Goal: Book appointment/travel/reservation

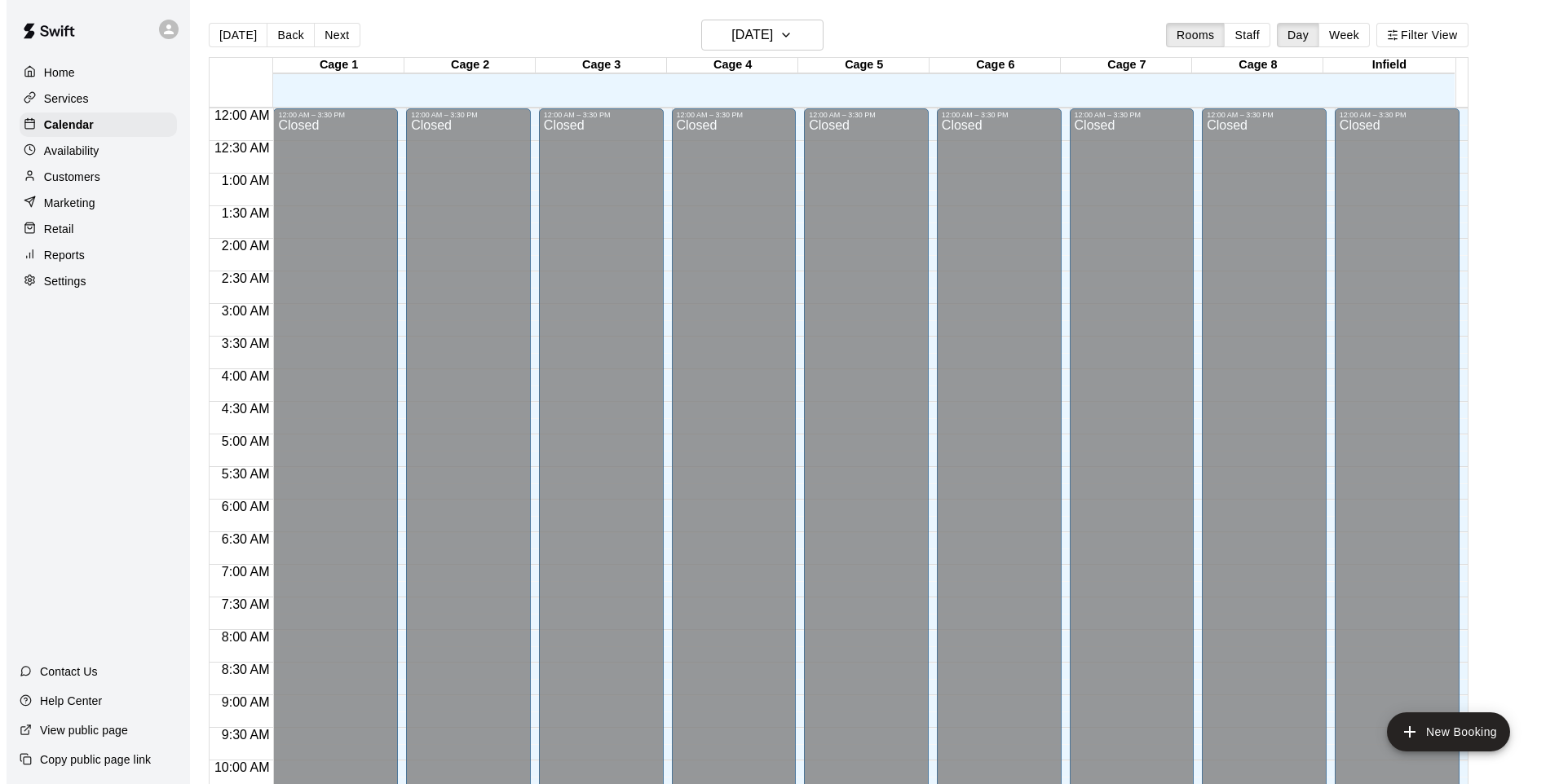
scroll to position [821, 0]
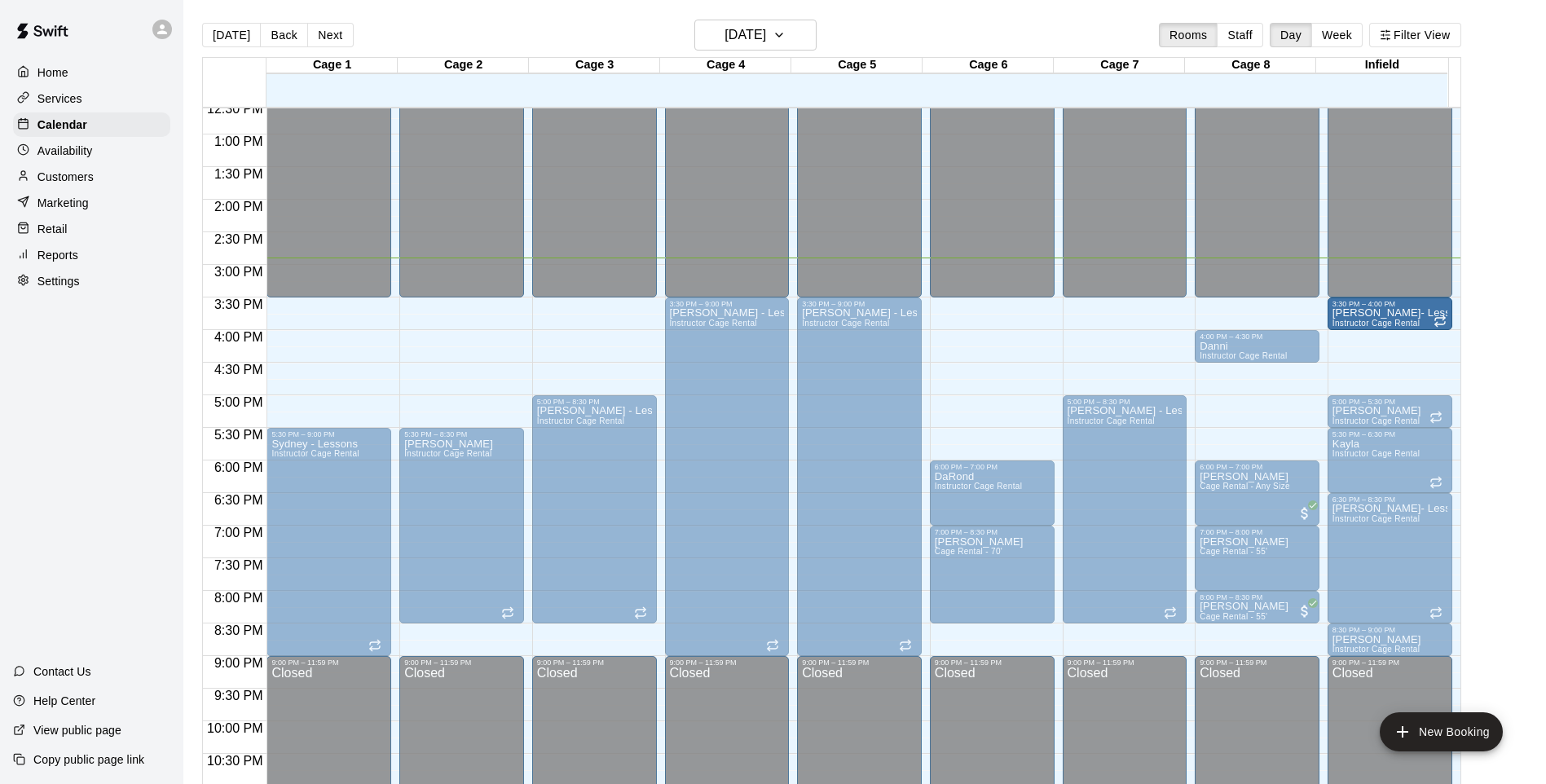
drag, startPoint x: 1378, startPoint y: 352, endPoint x: 1378, endPoint y: 325, distance: 27.0
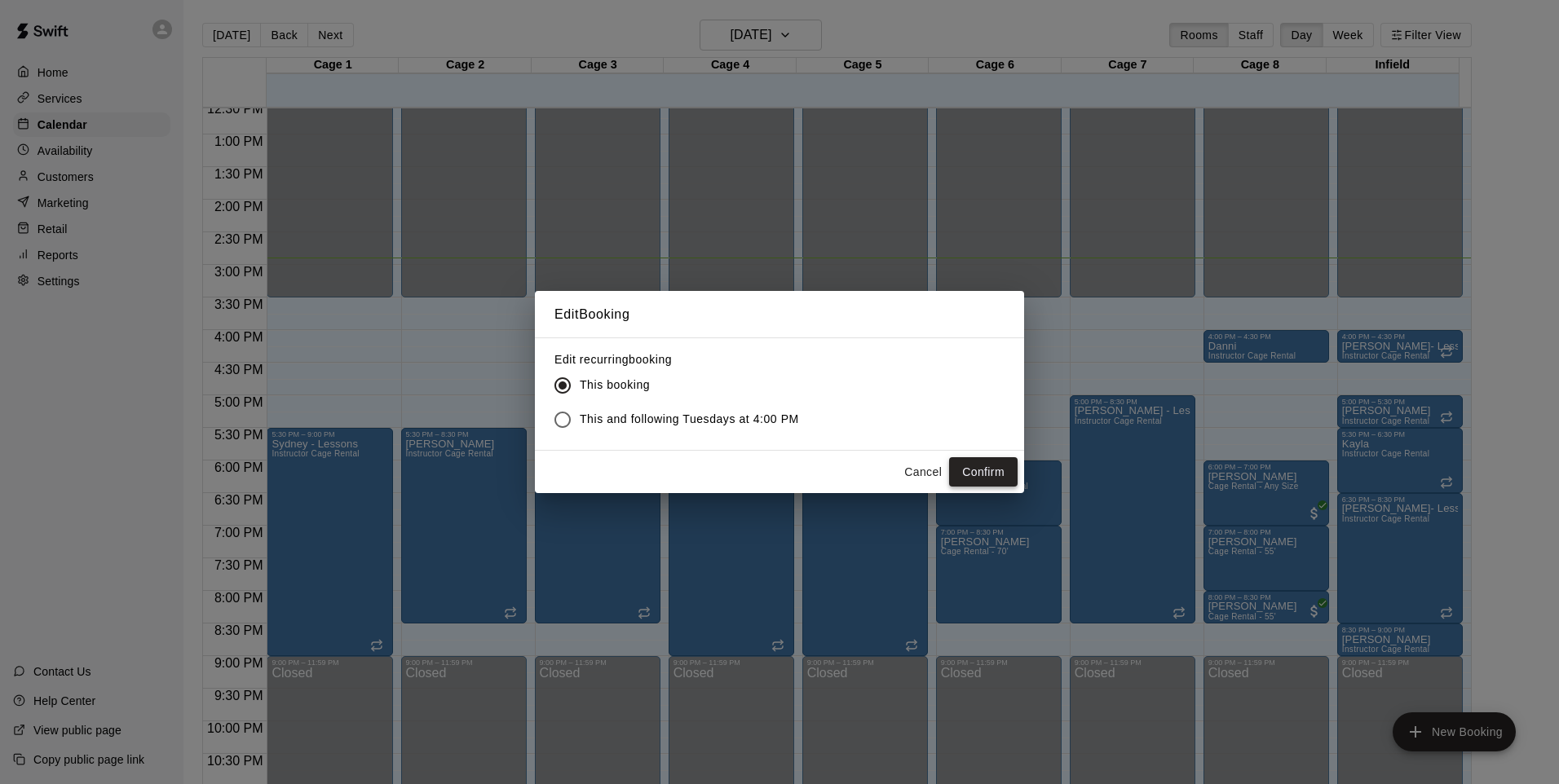
click at [990, 463] on button "Confirm" at bounding box center [982, 472] width 69 height 30
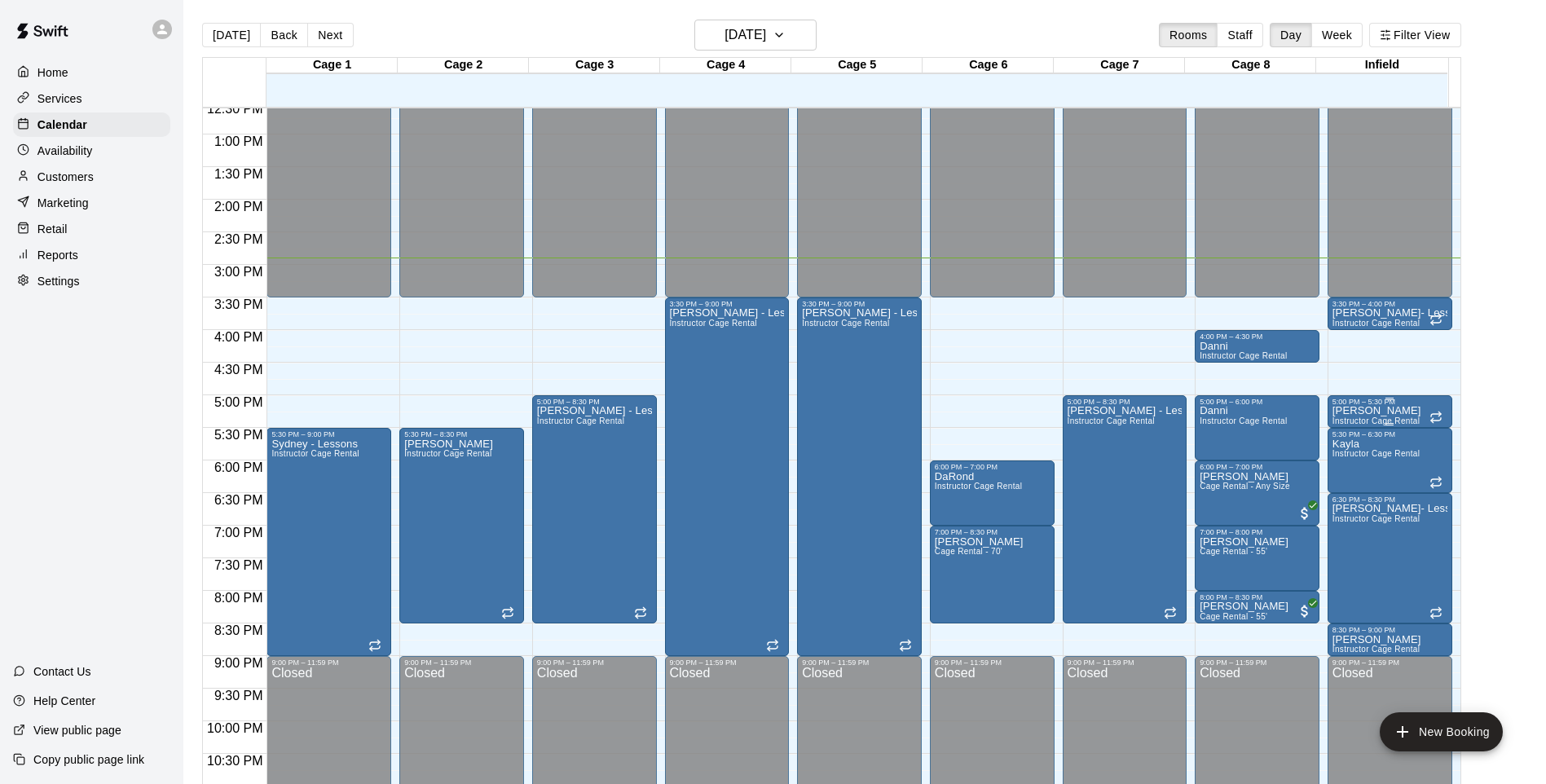
click at [1364, 410] on p "[PERSON_NAME]" at bounding box center [1377, 410] width 89 height 0
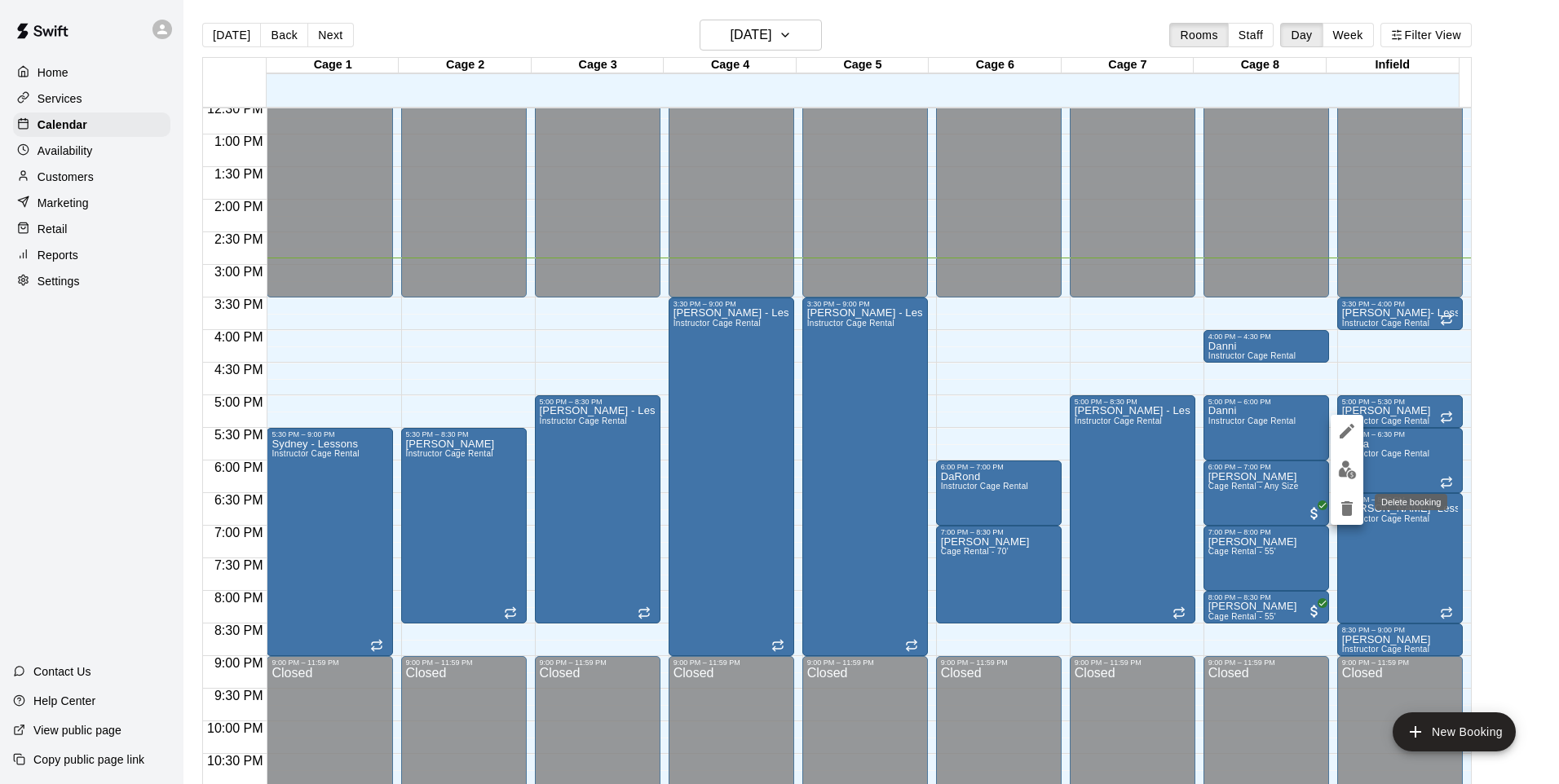
click at [1346, 502] on icon "delete" at bounding box center [1346, 508] width 11 height 15
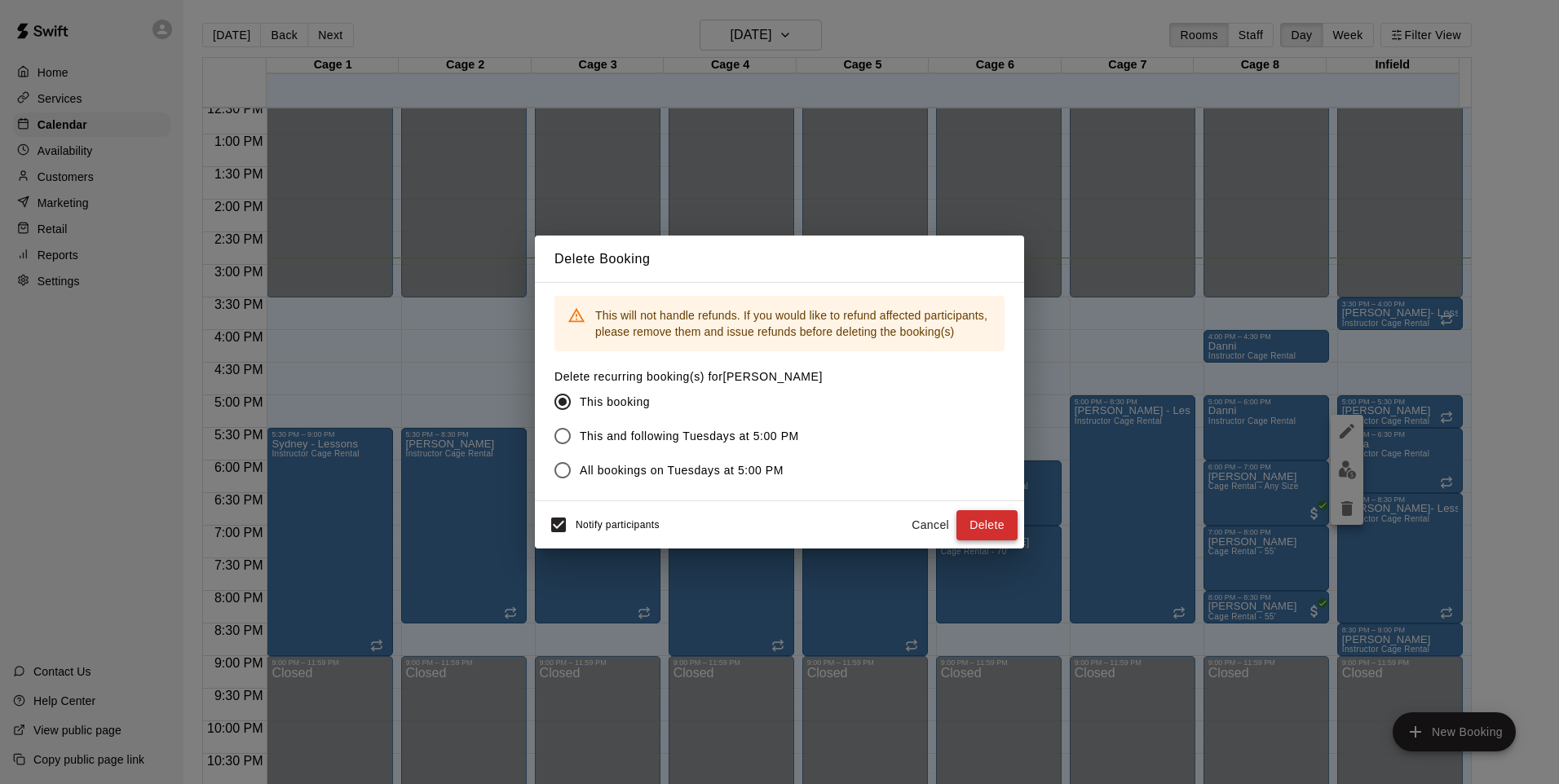
click at [992, 520] on button "Delete" at bounding box center [986, 525] width 61 height 30
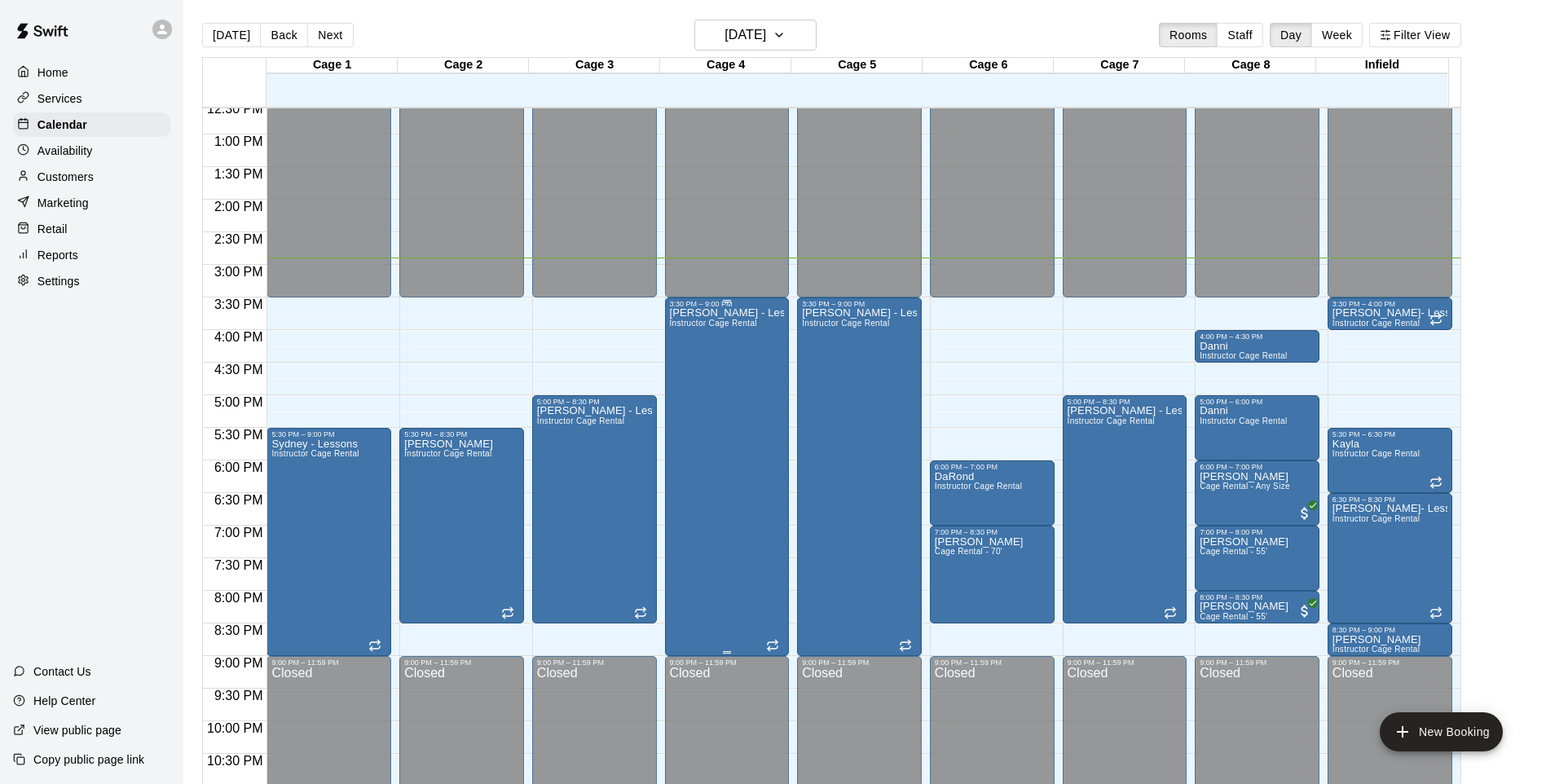
click at [720, 471] on div "[PERSON_NAME] - Lessons Instructor Cage Rental" at bounding box center [727, 699] width 115 height 784
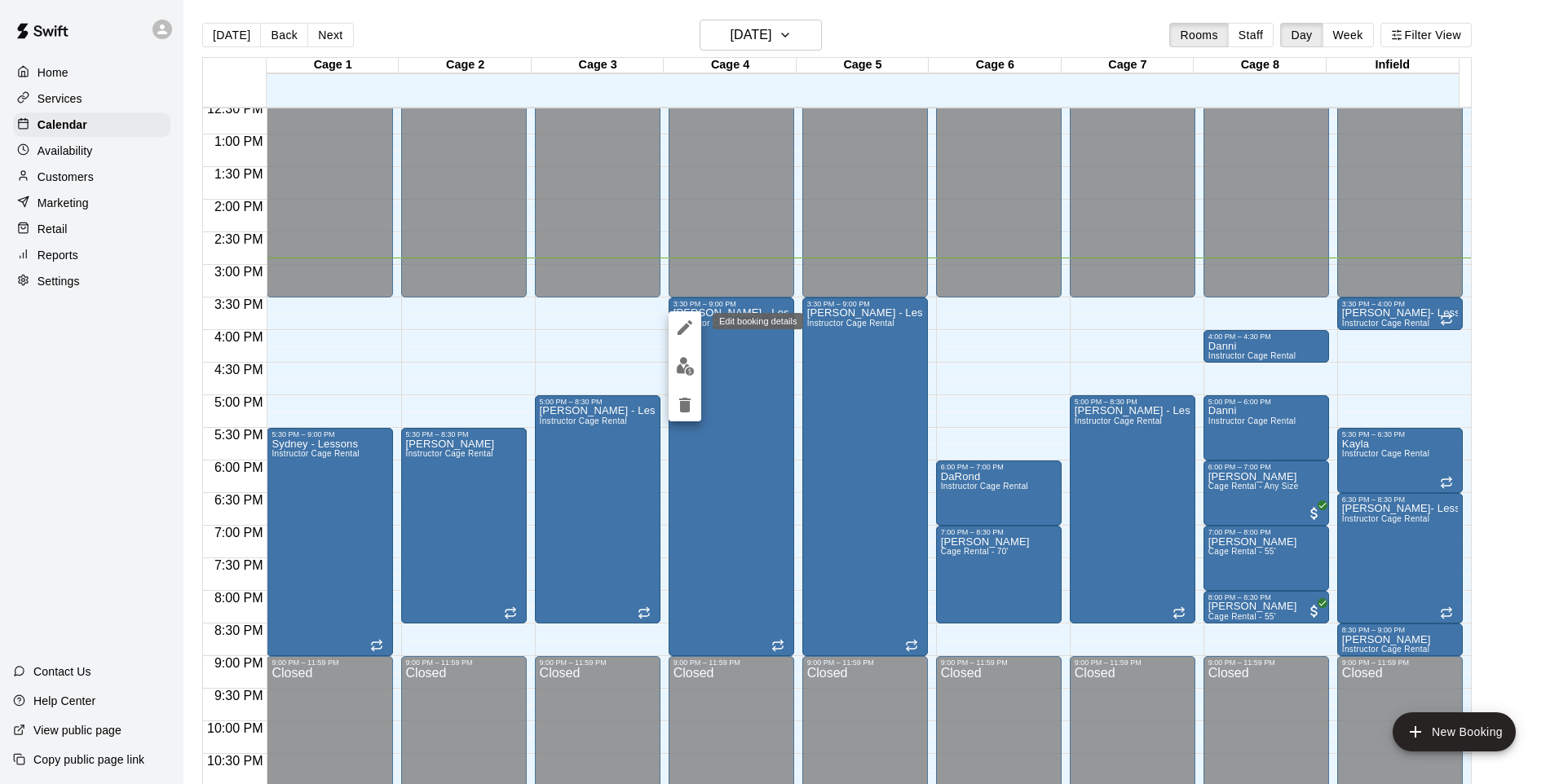
click at [686, 328] on icon "edit" at bounding box center [685, 328] width 15 height 15
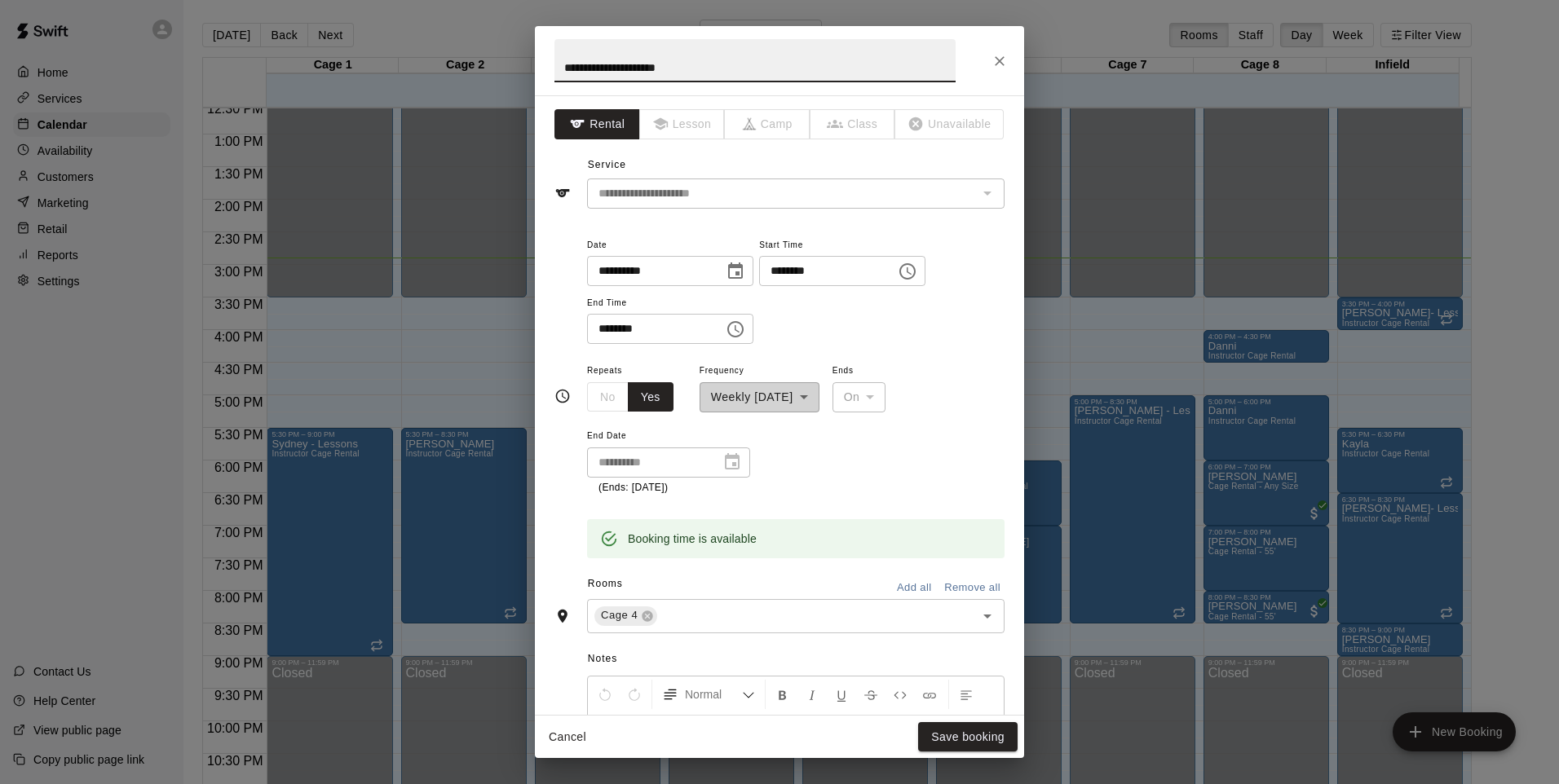
click at [917, 275] on icon "Choose time, selected time is 3:30 PM" at bounding box center [907, 272] width 20 height 20
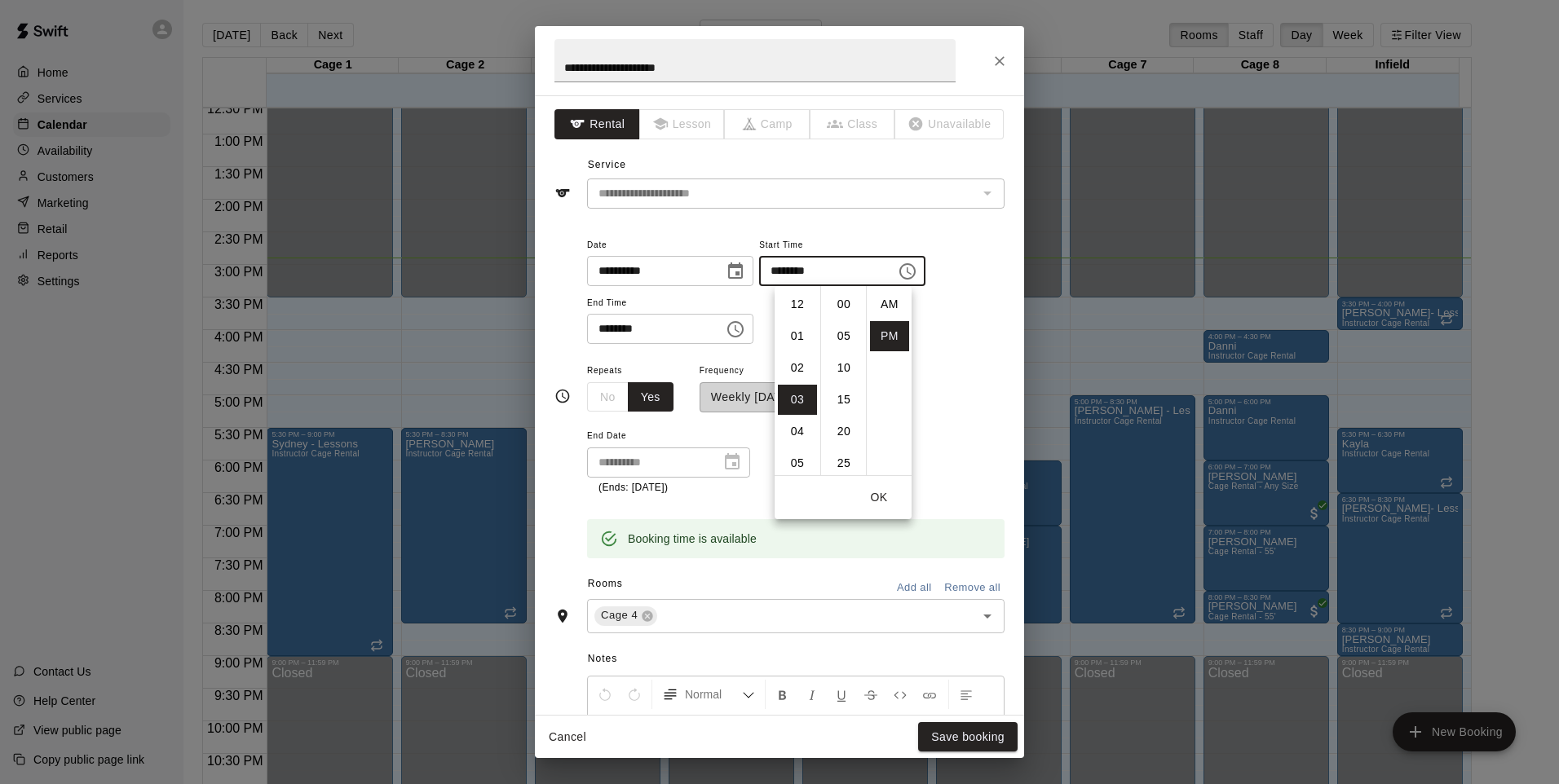
scroll to position [29, 0]
click at [797, 392] on li "06" at bounding box center [796, 399] width 39 height 30
click at [837, 300] on li "00" at bounding box center [843, 305] width 39 height 30
type input "********"
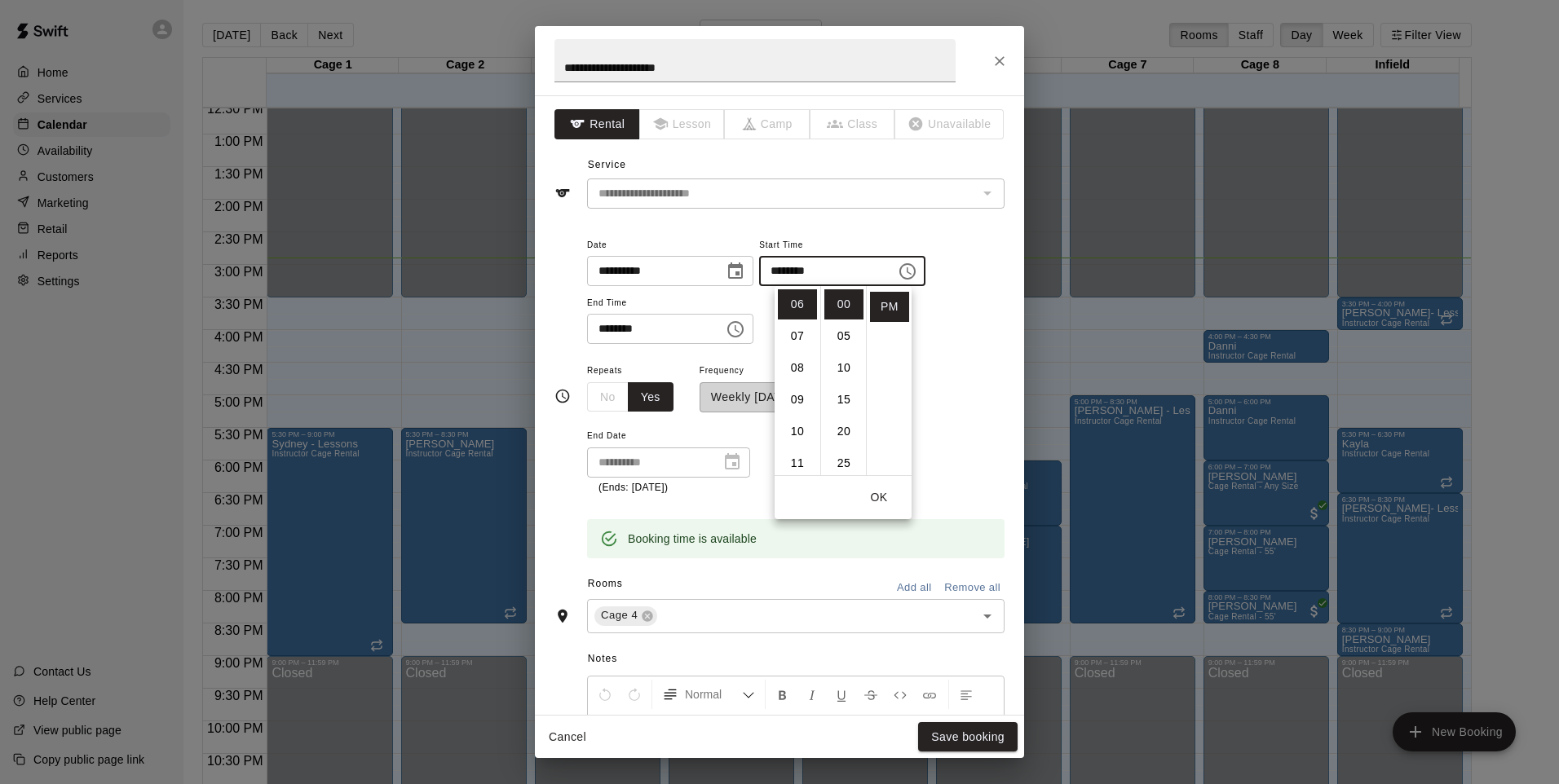
click at [878, 500] on button "OK" at bounding box center [878, 497] width 52 height 30
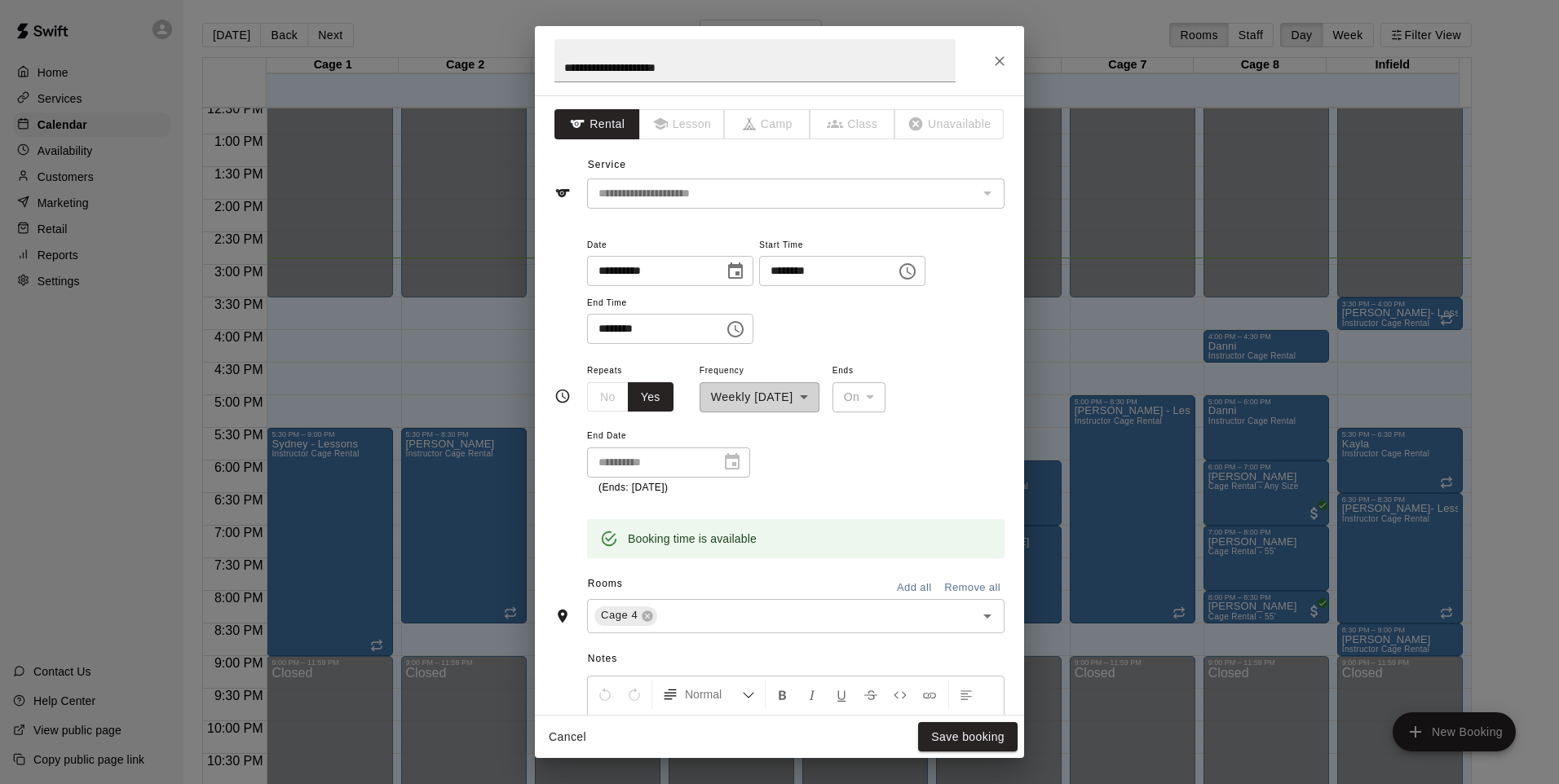
click at [740, 328] on icon "Choose time, selected time is 9:00 PM" at bounding box center [737, 328] width 5 height 7
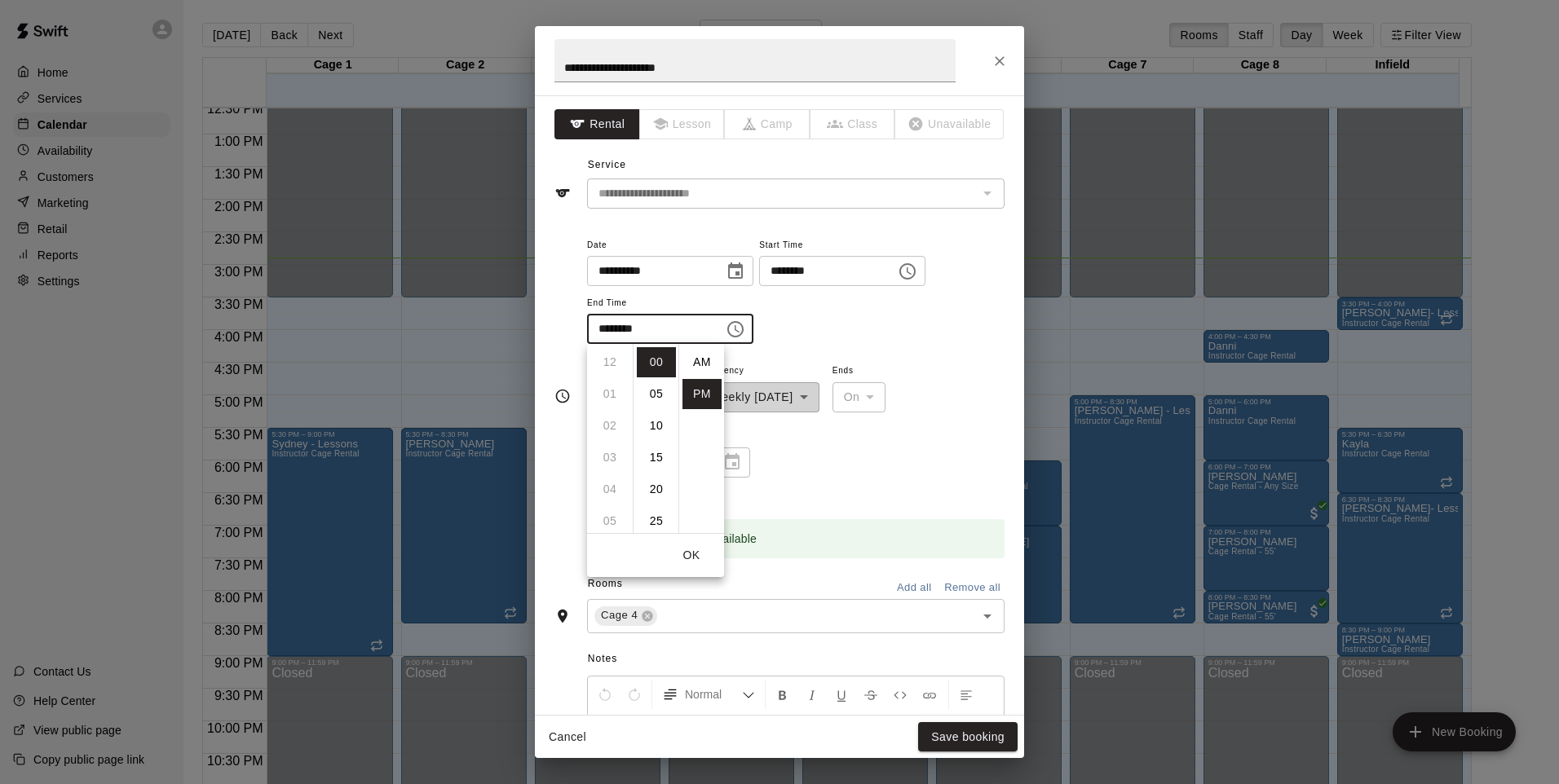
scroll to position [29, 0]
click at [614, 430] on li "06" at bounding box center [610, 429] width 39 height 30
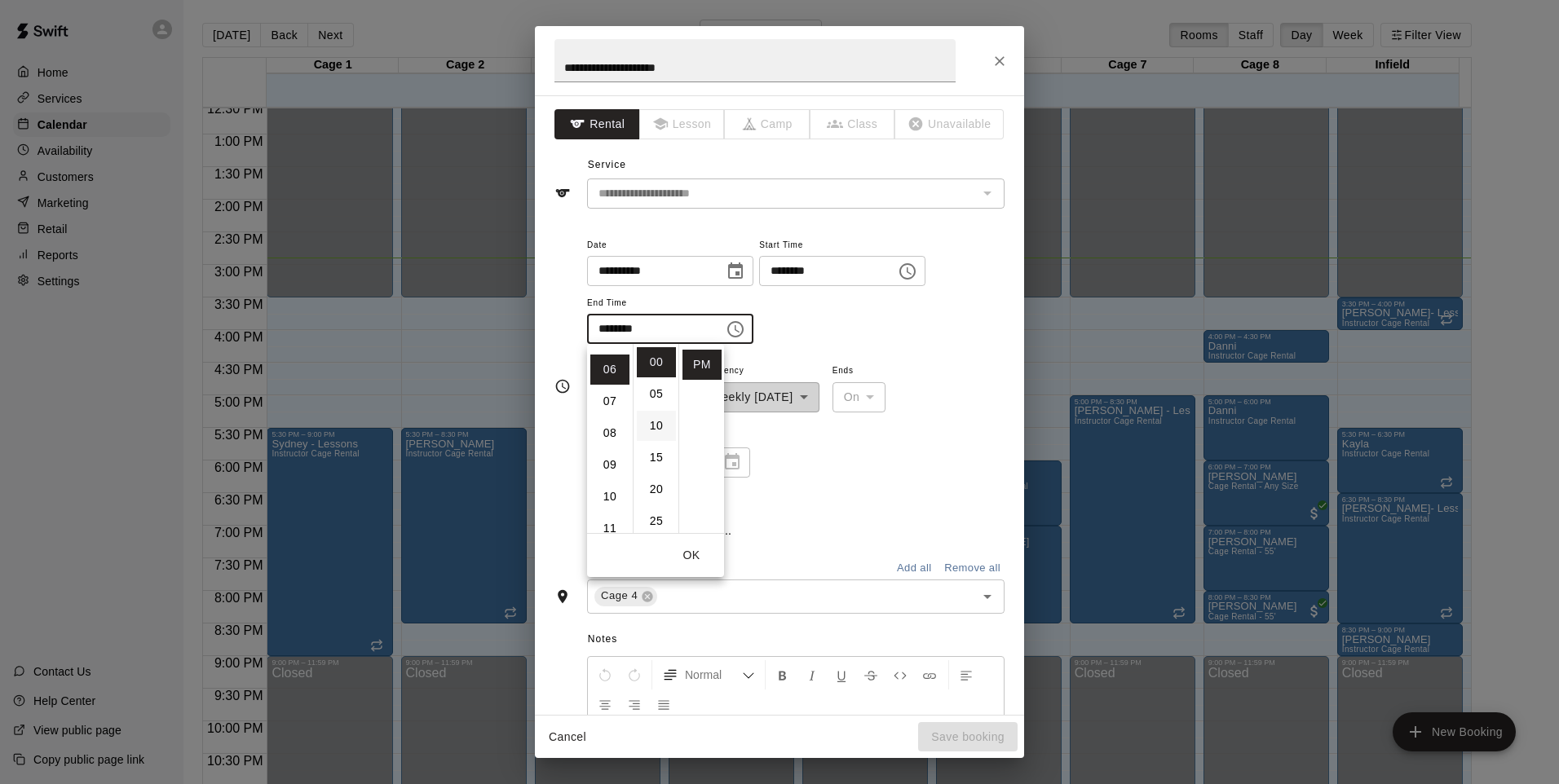
scroll to position [191, 0]
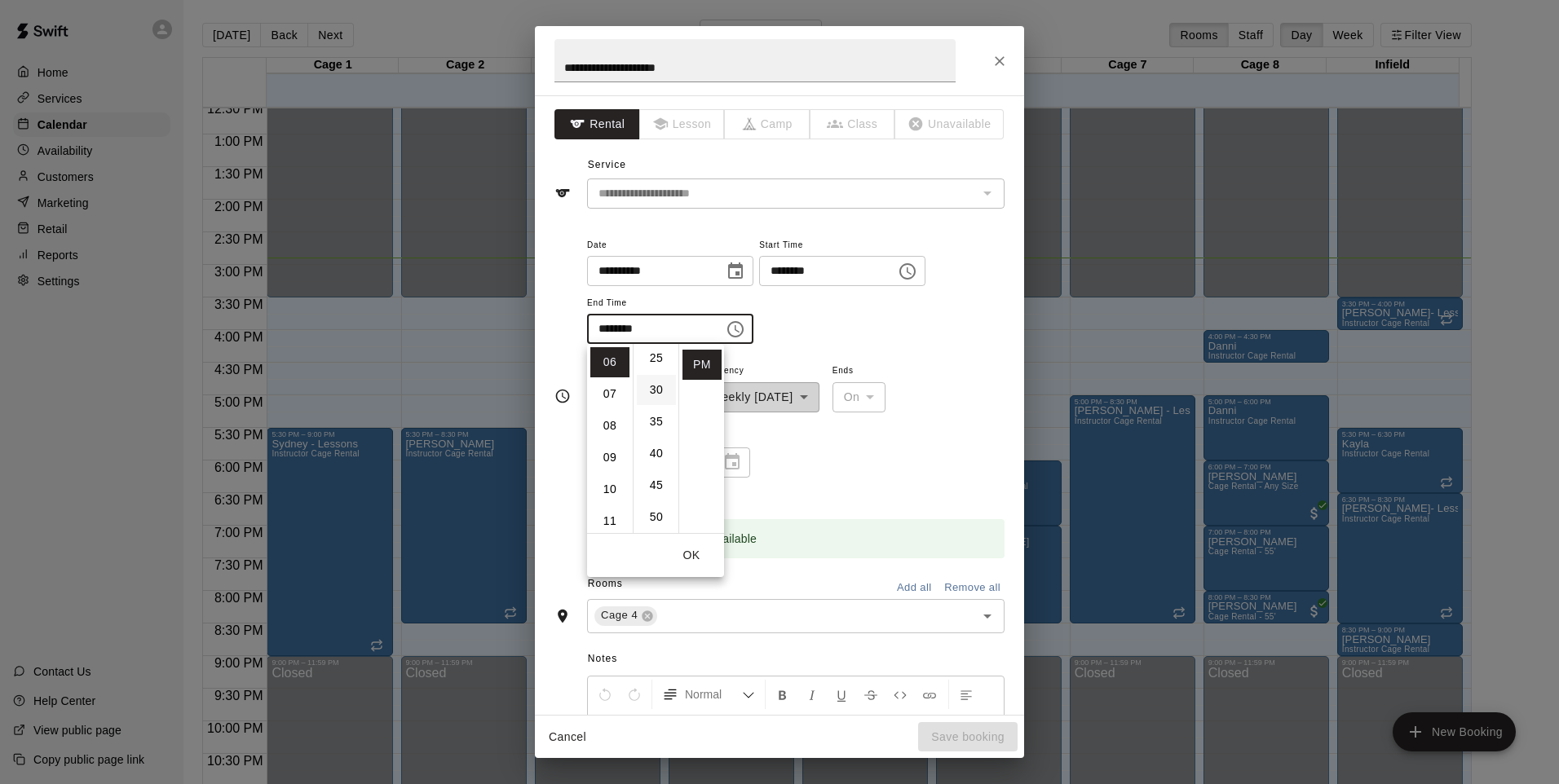
click at [657, 394] on li "30" at bounding box center [656, 390] width 39 height 30
type input "********"
click at [962, 724] on button "Save booking" at bounding box center [967, 737] width 100 height 30
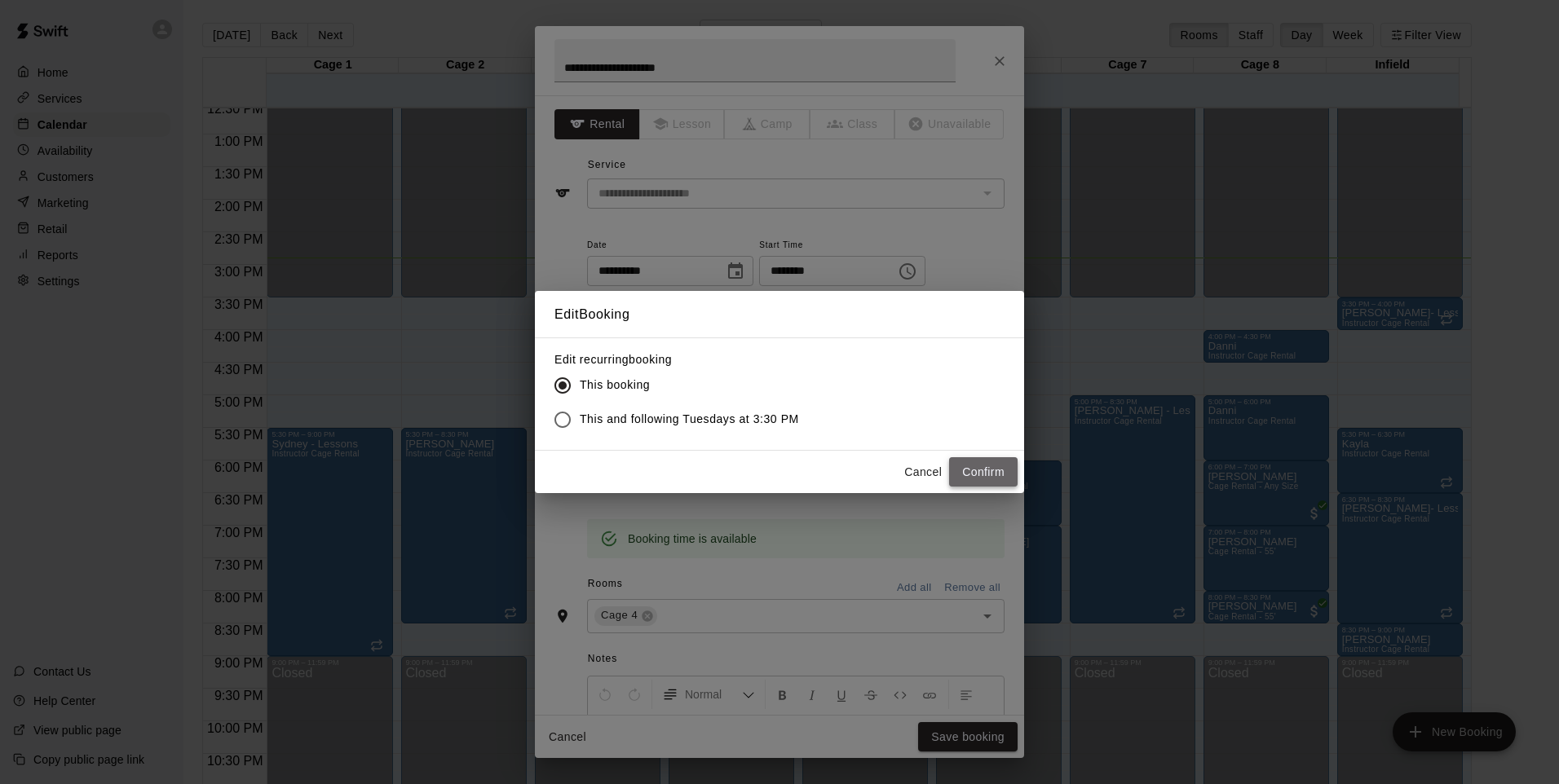
click at [979, 484] on button "Confirm" at bounding box center [982, 472] width 69 height 30
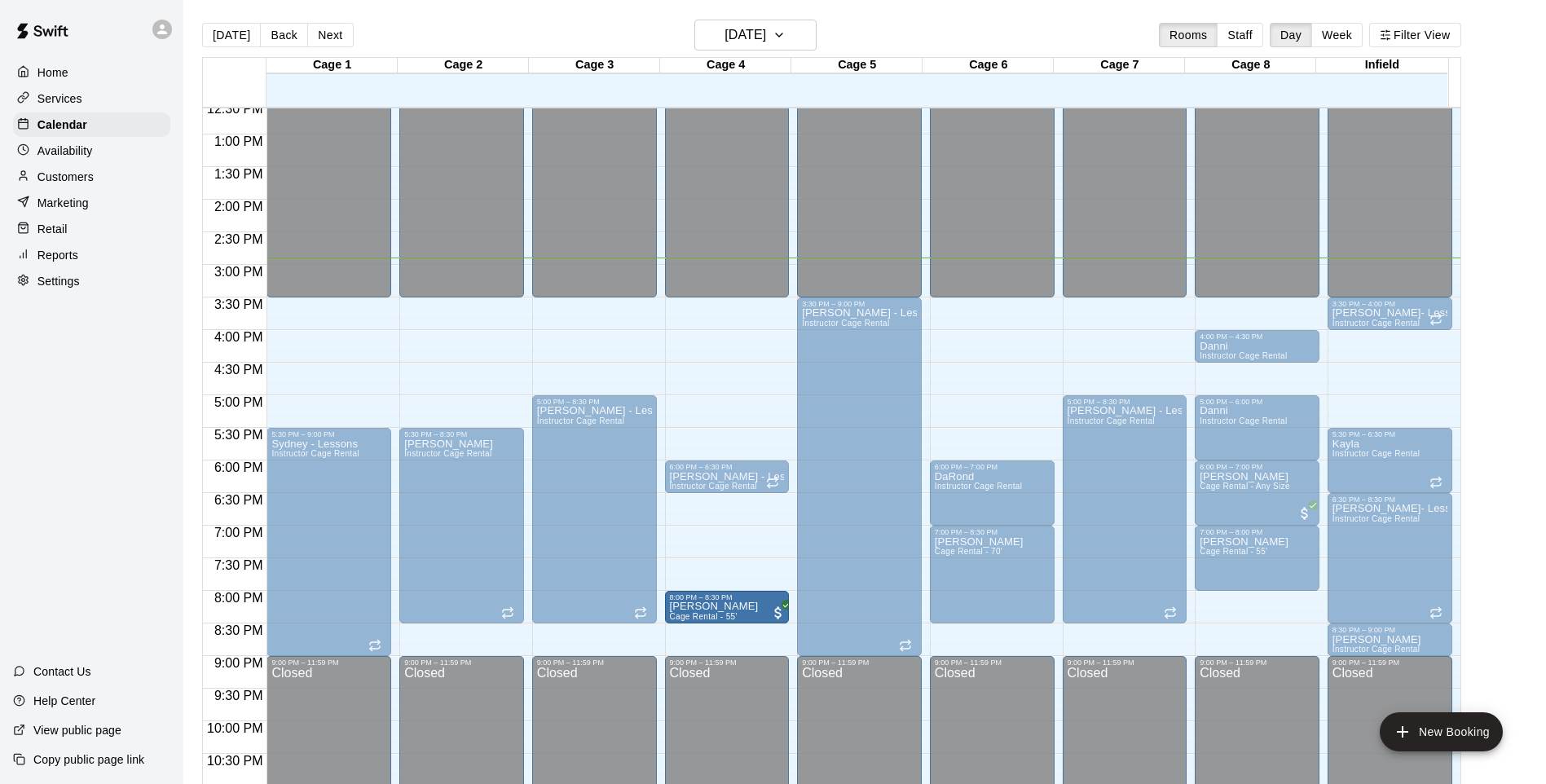
drag, startPoint x: 1263, startPoint y: 608, endPoint x: 744, endPoint y: 616, distance: 519.1
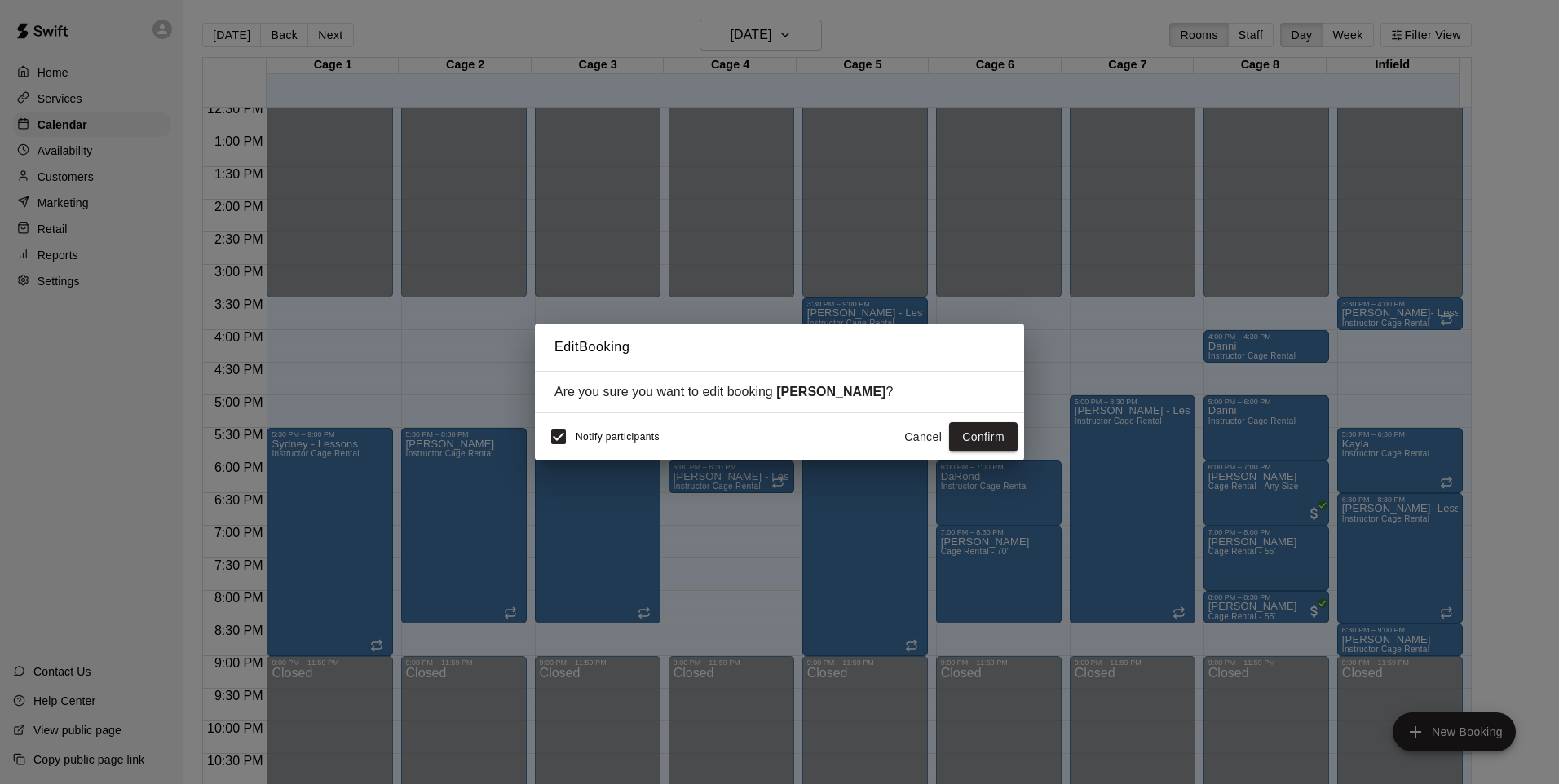
click at [1006, 441] on button "Confirm" at bounding box center [982, 437] width 69 height 30
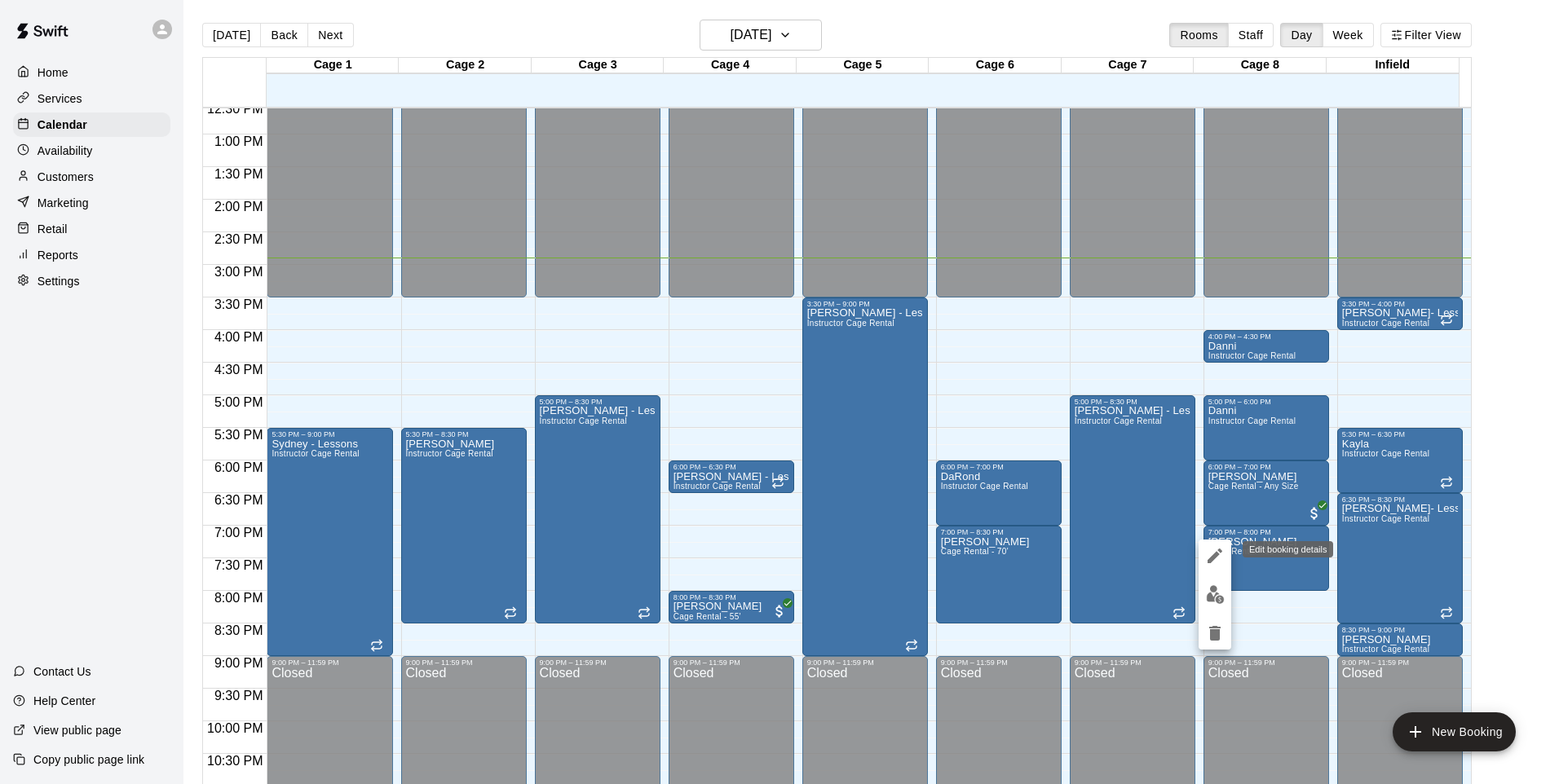
click at [1207, 559] on icon "edit" at bounding box center [1215, 556] width 20 height 20
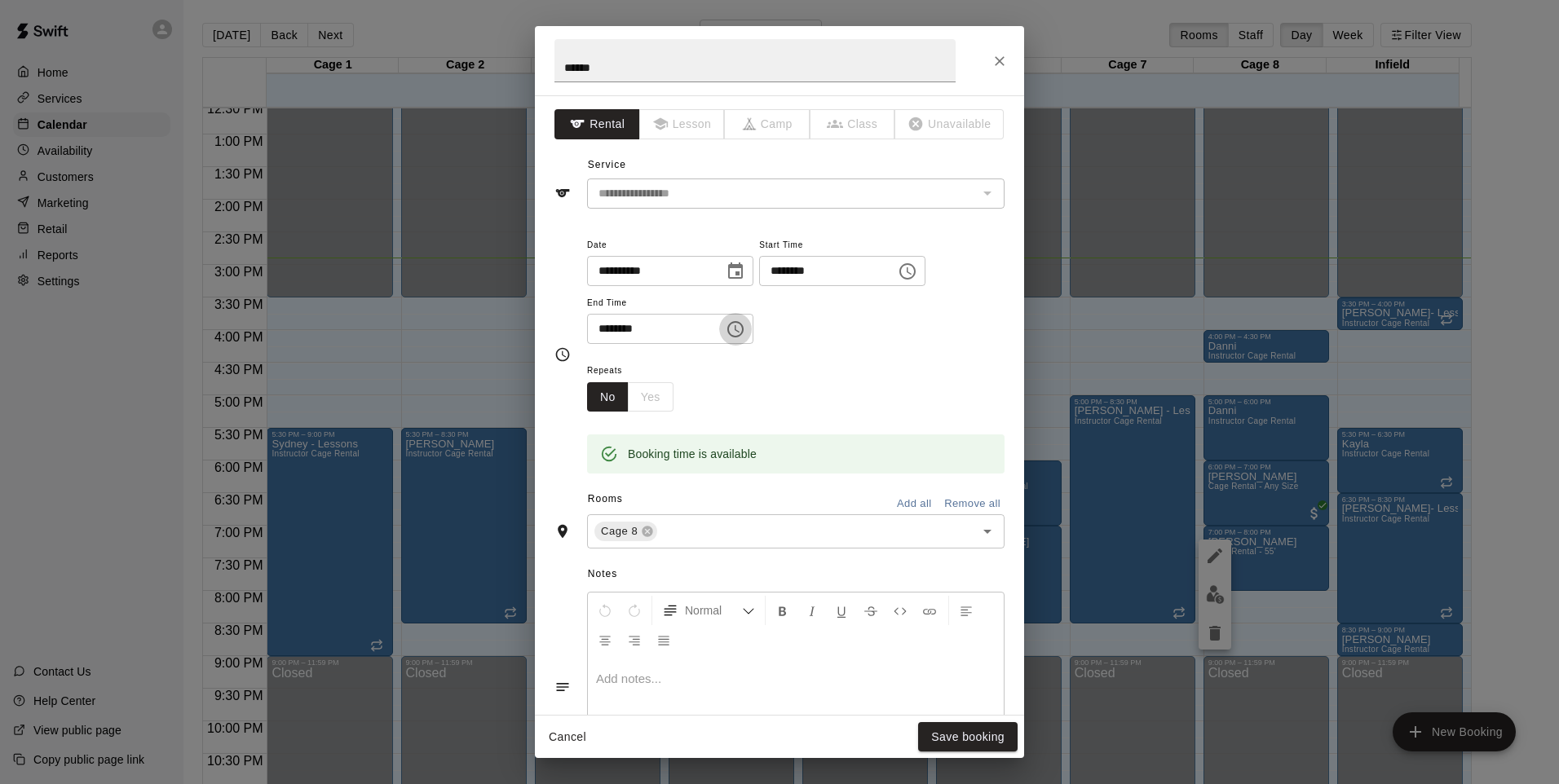
click at [746, 339] on icon "Choose time, selected time is 8:00 PM" at bounding box center [736, 330] width 20 height 20
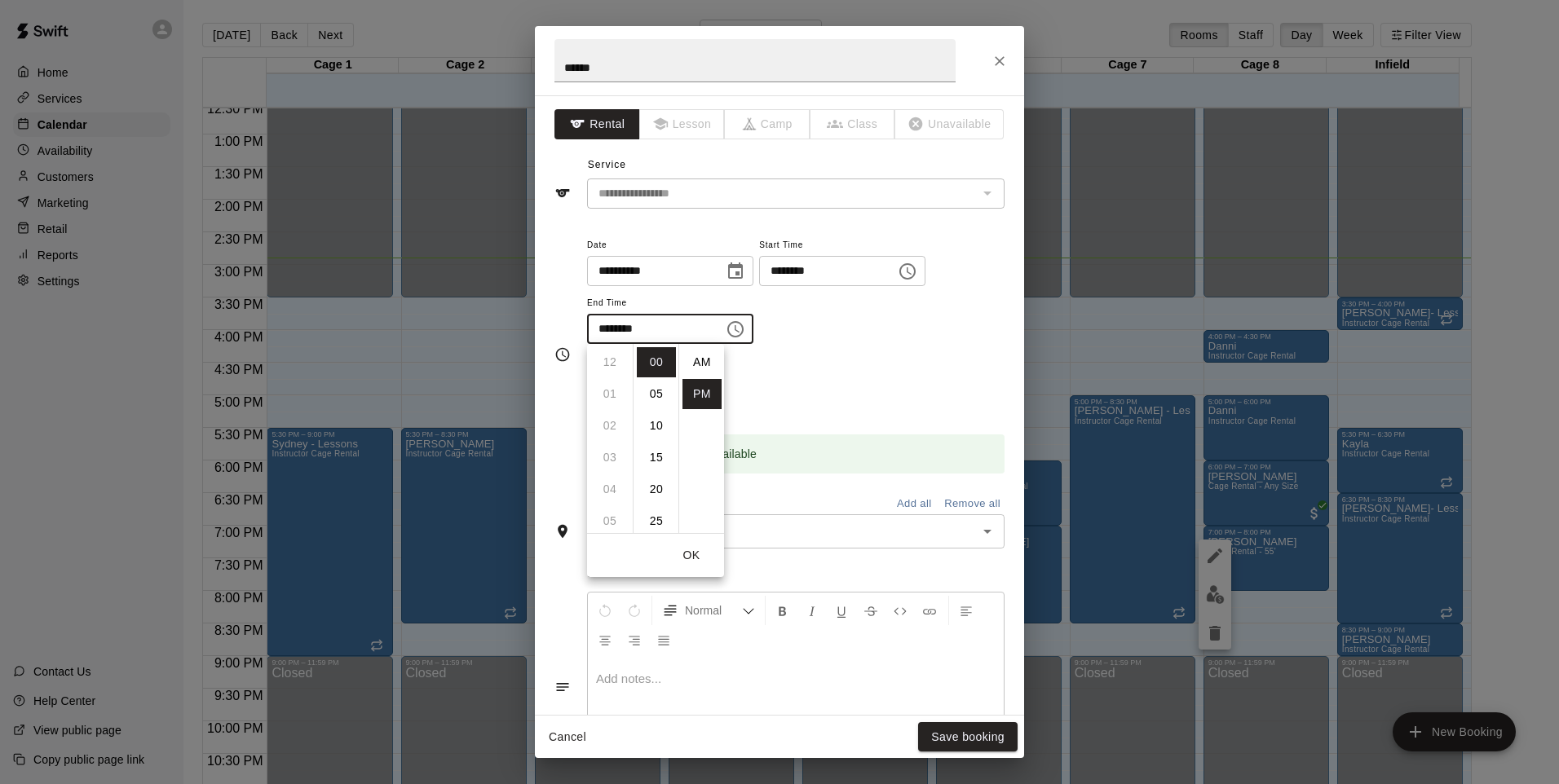
scroll to position [29, 0]
click at [652, 392] on li "30" at bounding box center [656, 390] width 39 height 30
type input "********"
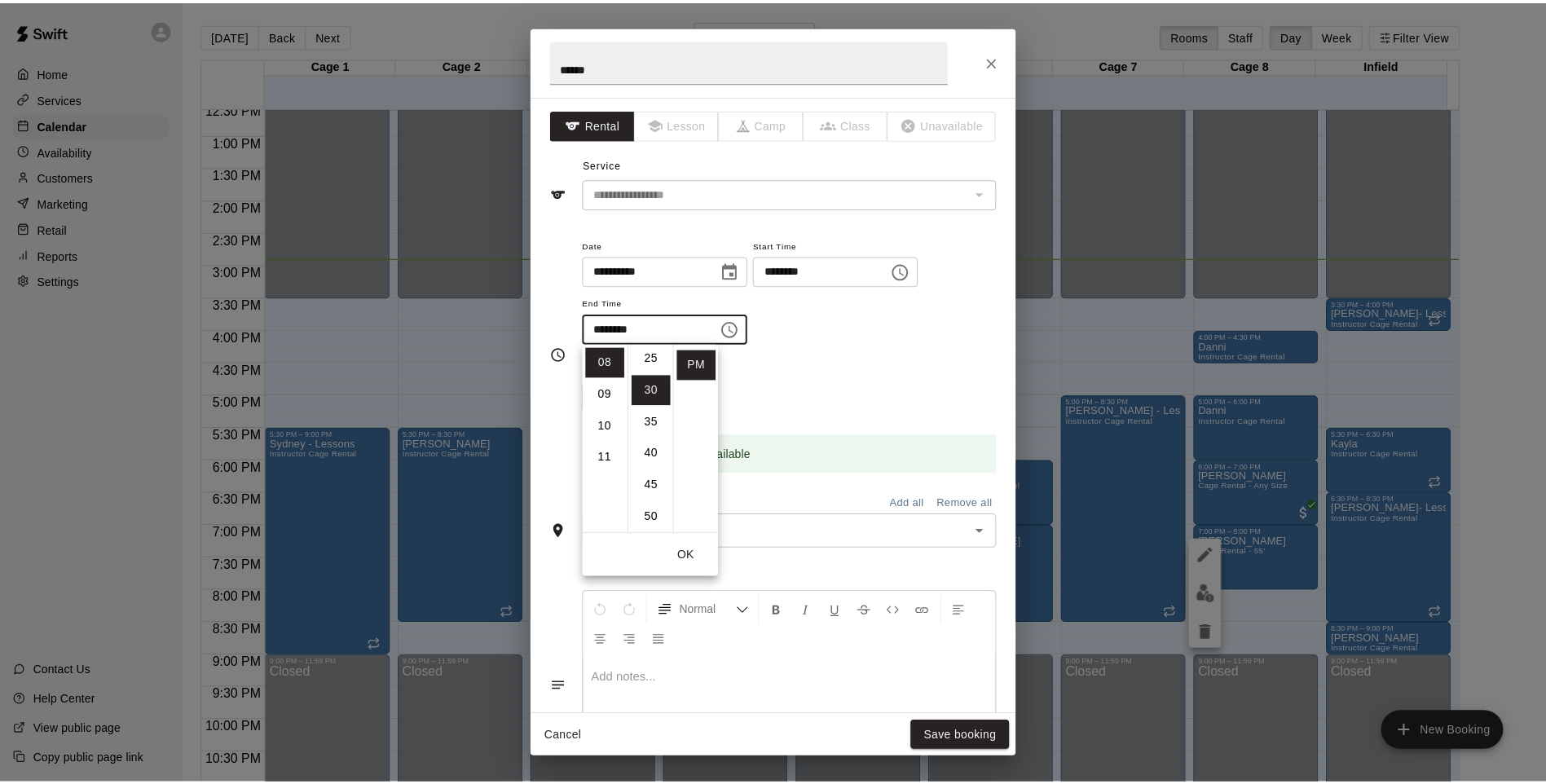
scroll to position [191, 0]
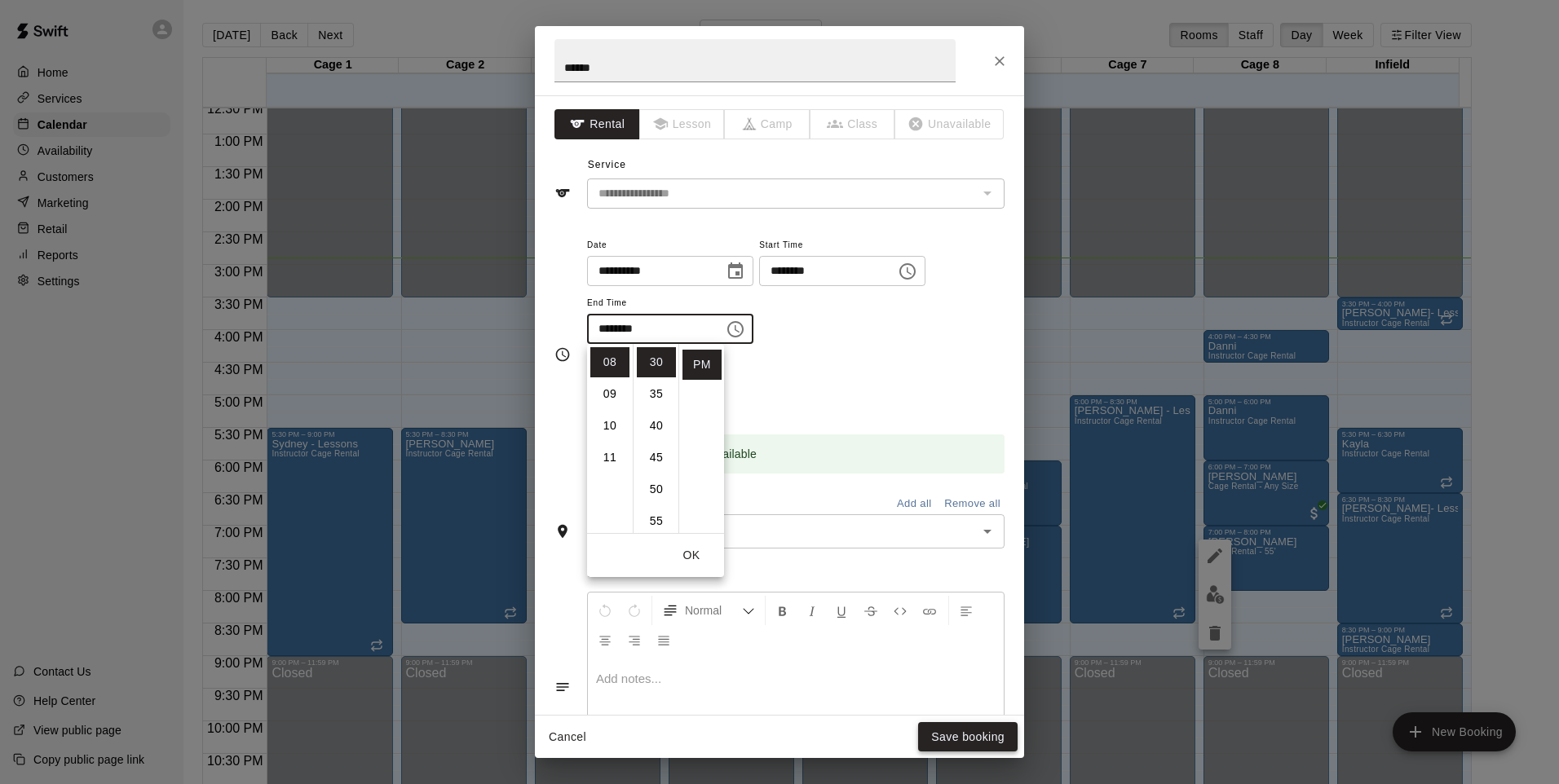
click at [965, 730] on button "Save booking" at bounding box center [967, 737] width 100 height 30
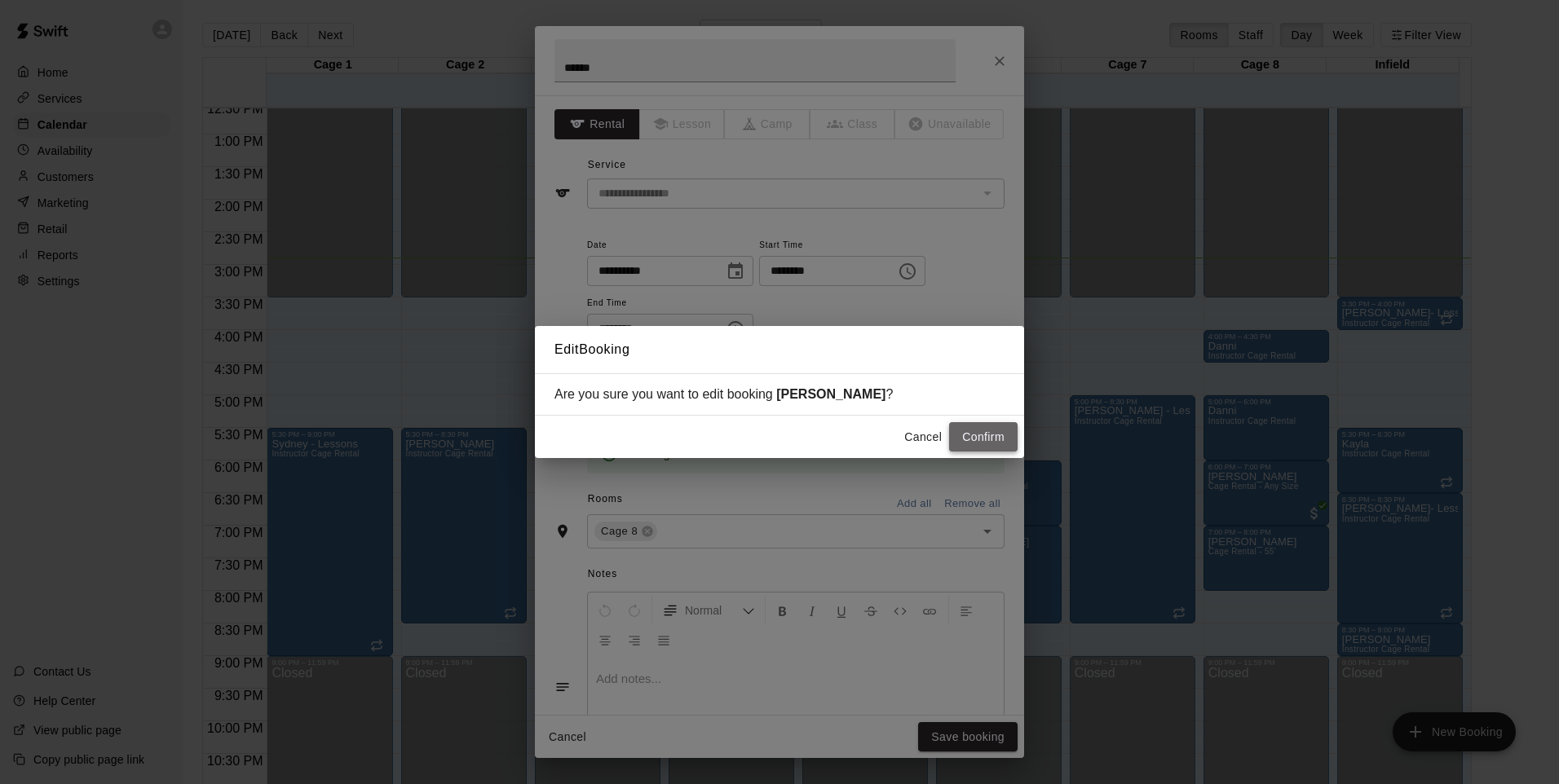
click at [988, 437] on button "Confirm" at bounding box center [982, 437] width 69 height 30
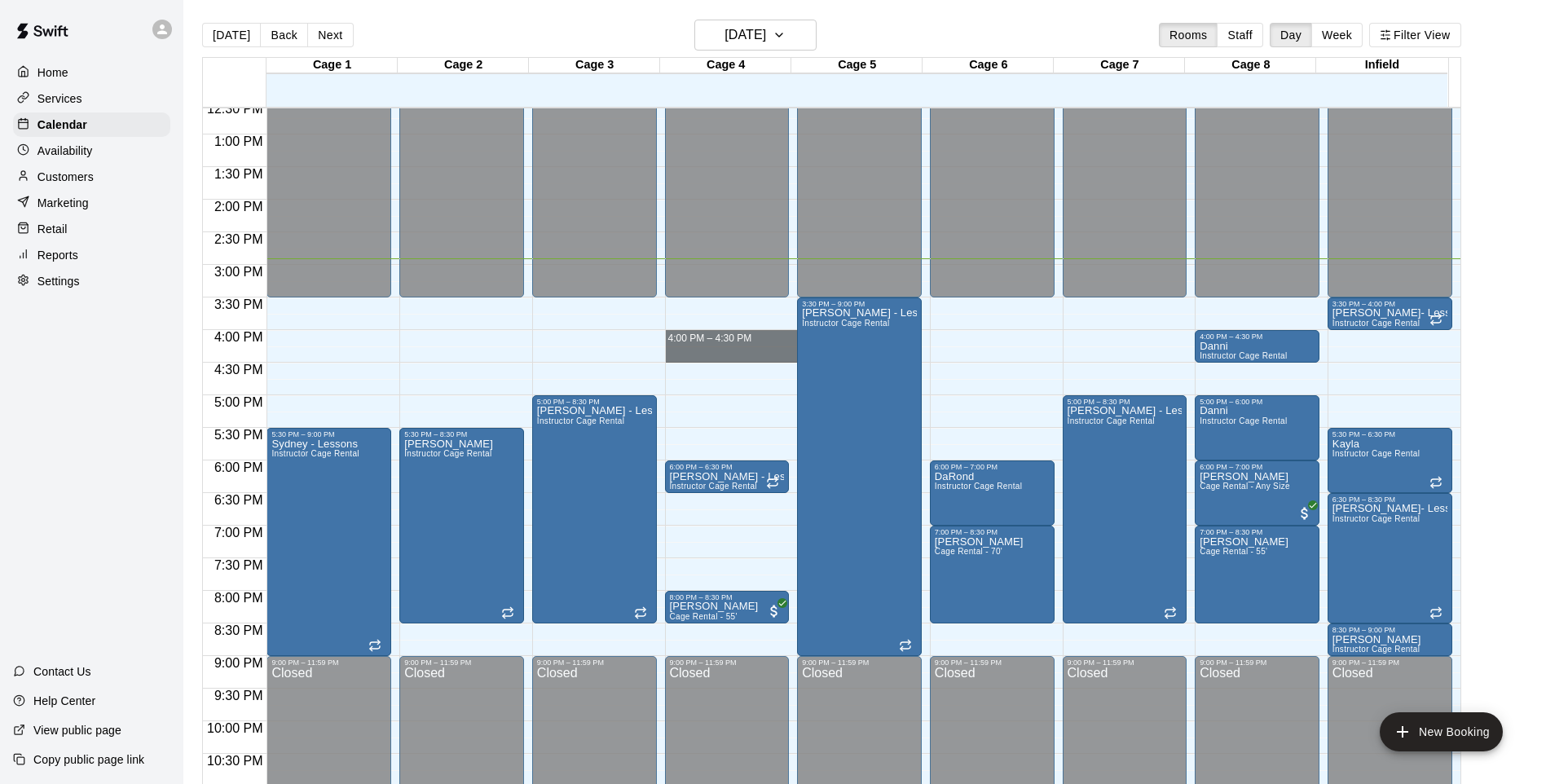
drag, startPoint x: 701, startPoint y: 339, endPoint x: 701, endPoint y: 351, distance: 12.0
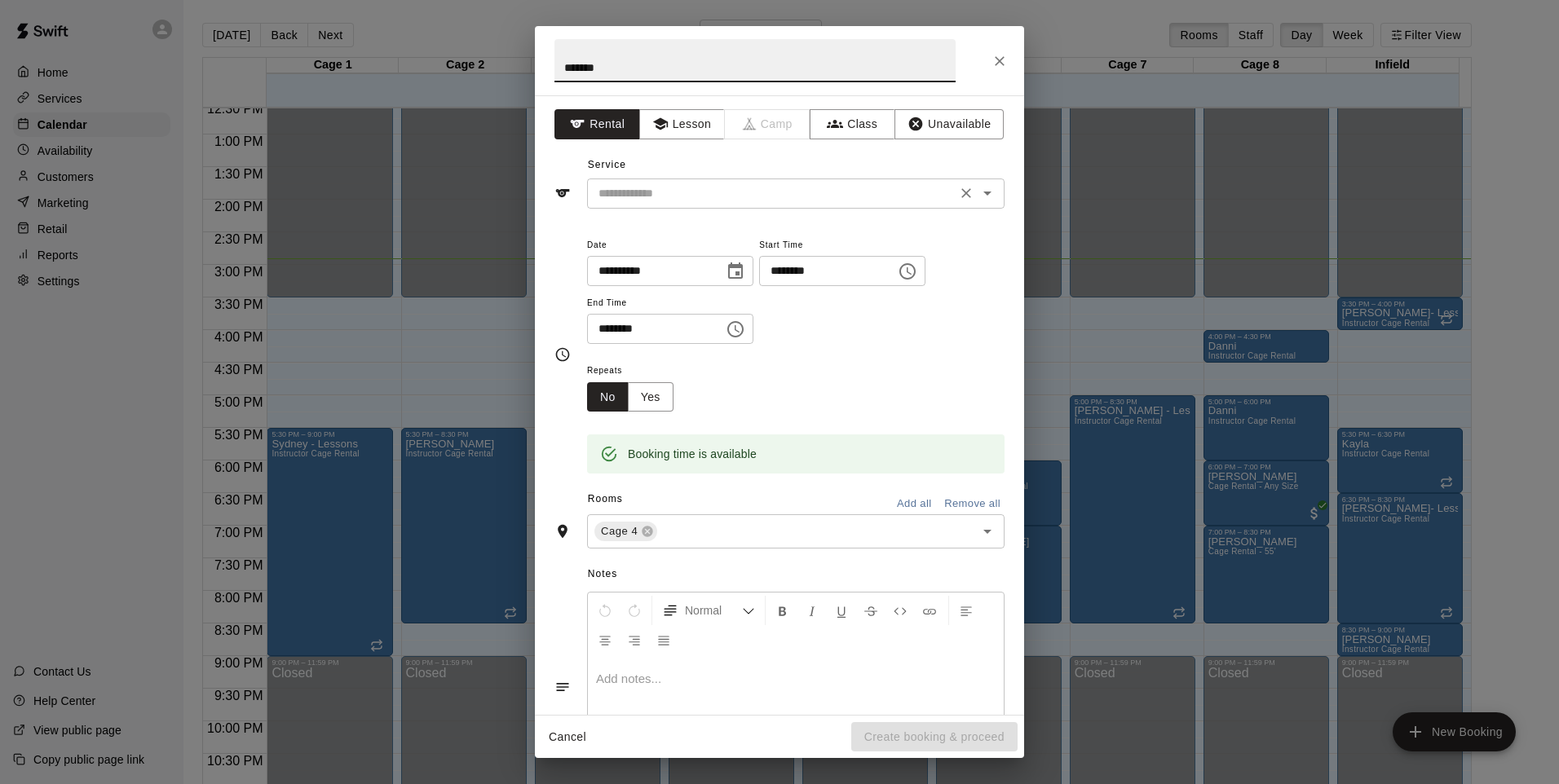
click at [977, 188] on icon "Open" at bounding box center [987, 194] width 20 height 20
type input "*******"
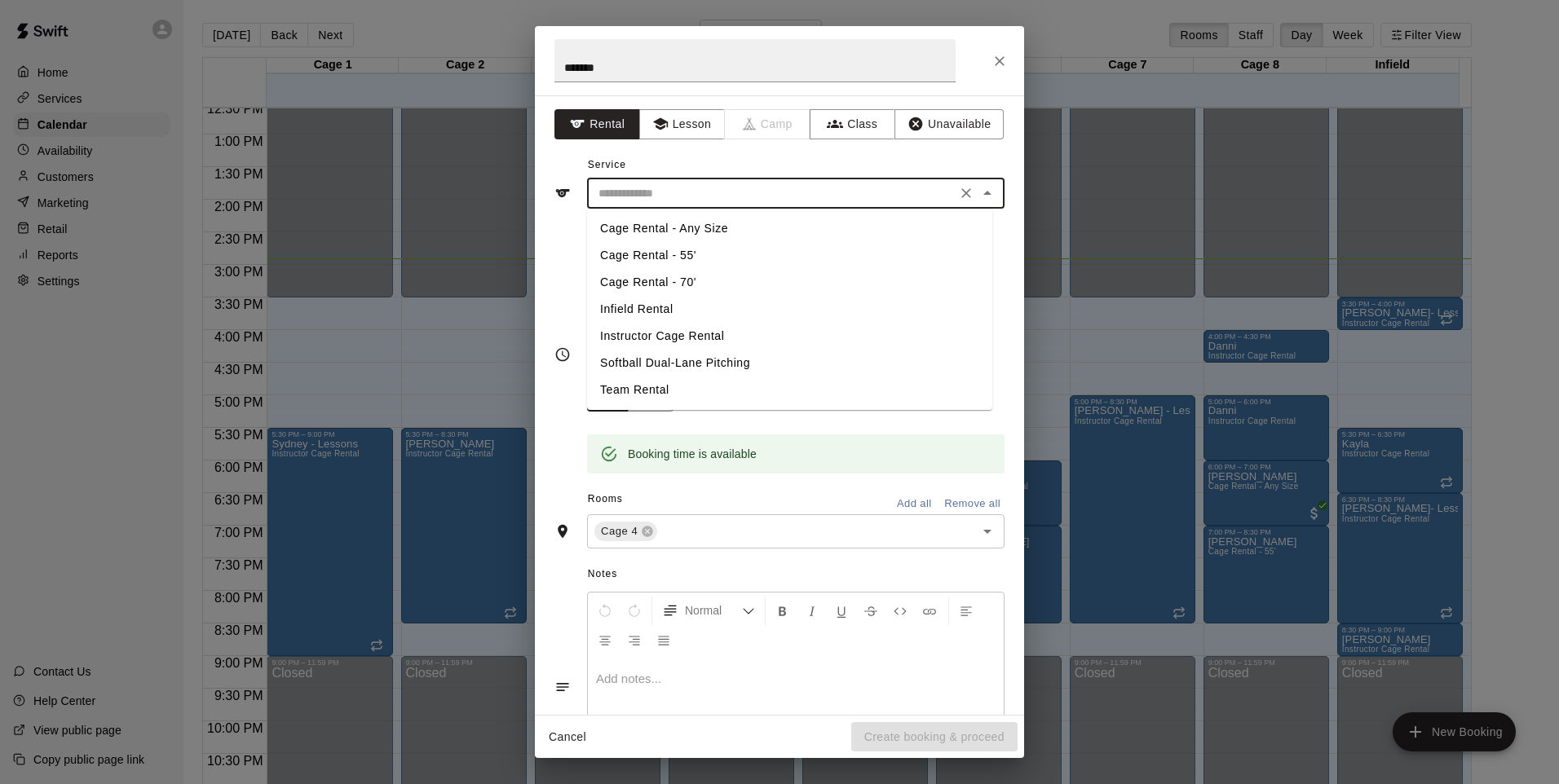
click at [662, 336] on li "Instructor Cage Rental" at bounding box center [788, 336] width 405 height 27
type input "**********"
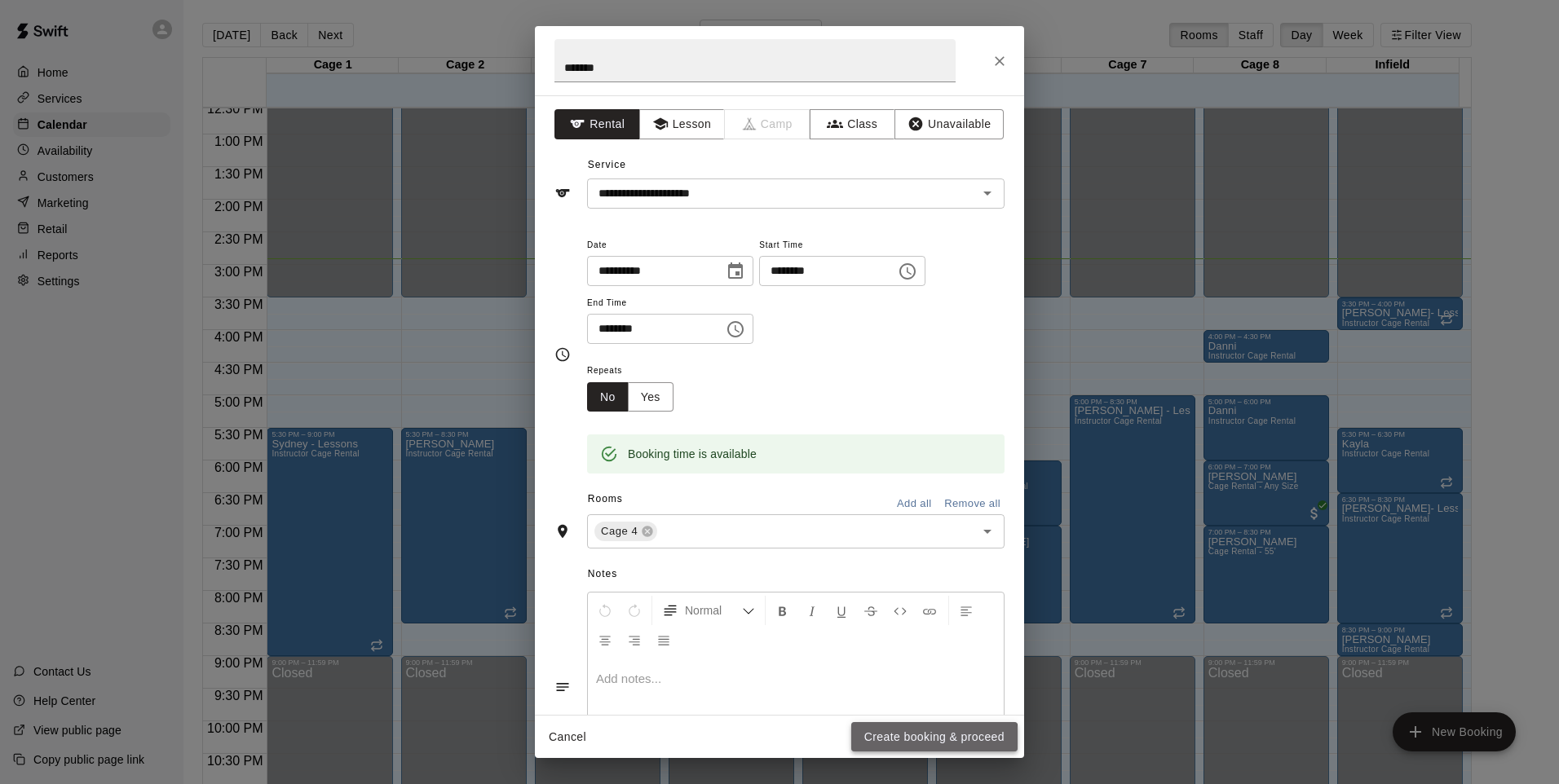
click at [900, 740] on button "Create booking & proceed" at bounding box center [934, 737] width 166 height 30
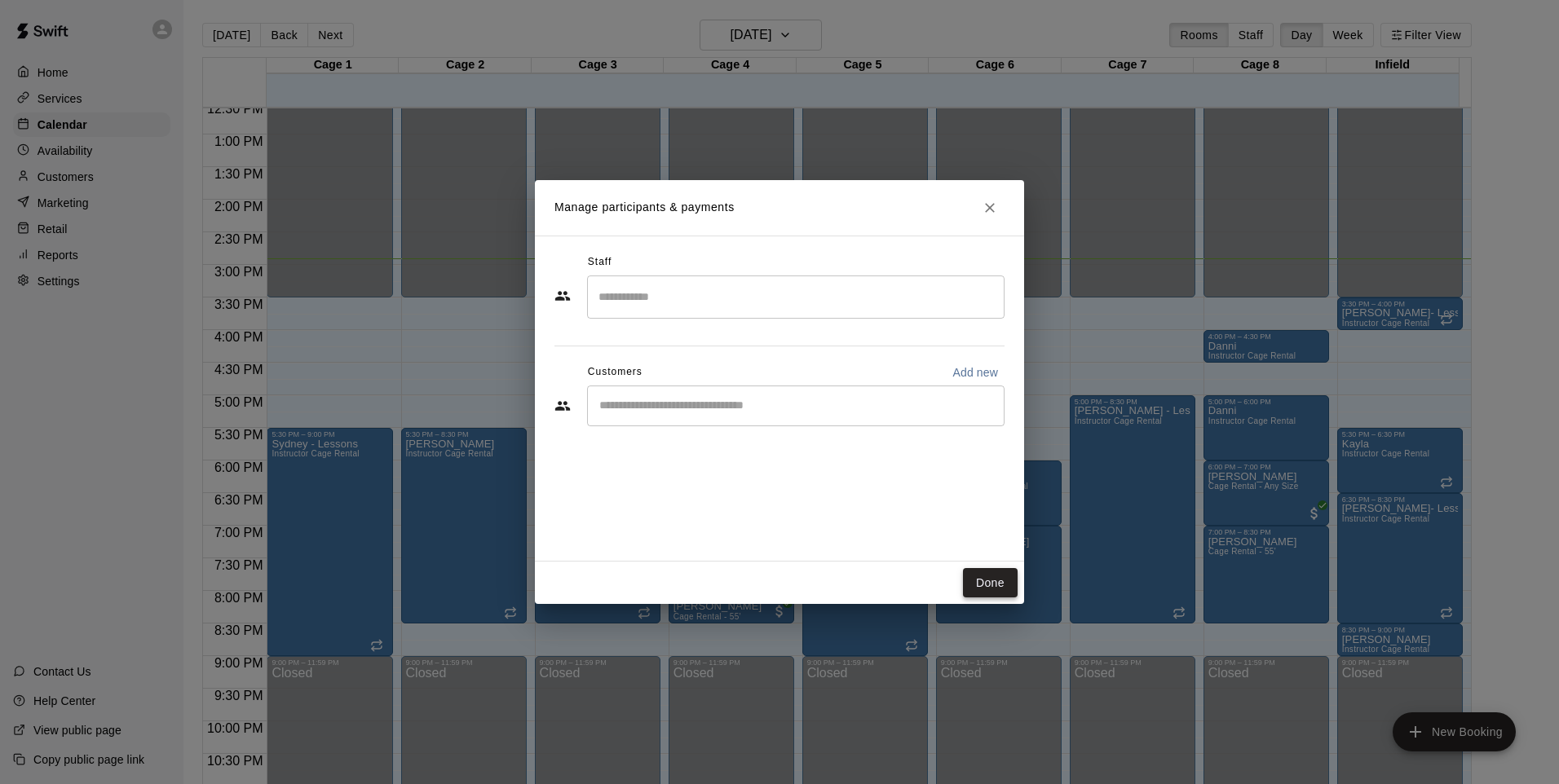
click at [993, 582] on button "Done" at bounding box center [989, 583] width 55 height 30
